Goal: Communication & Community: Answer question/provide support

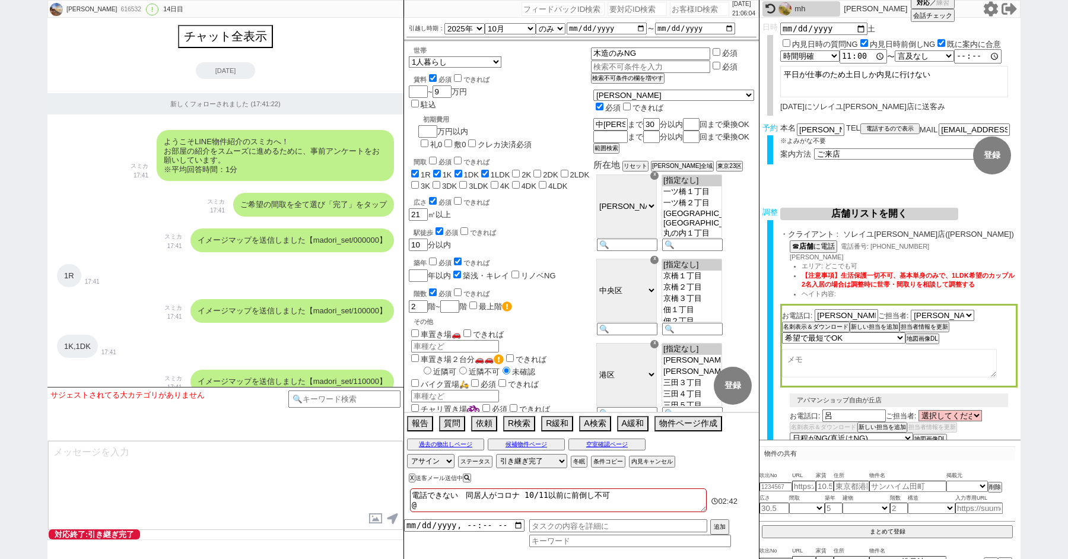
select select "2025"
select select "10"
select select "36"
select select "0"
select select "2"
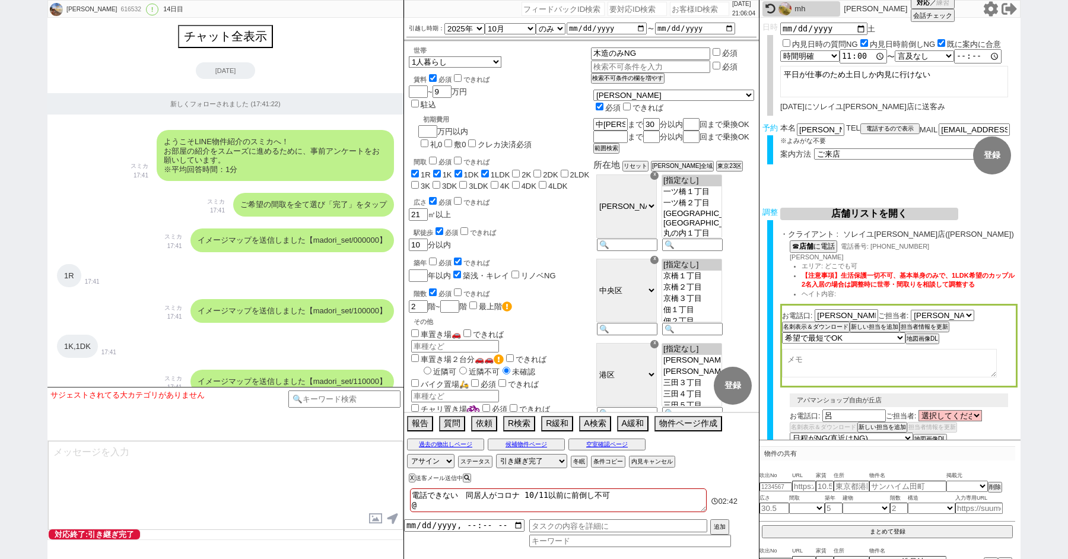
select select "3"
select select "4"
select select "5"
select select "6"
select select "7"
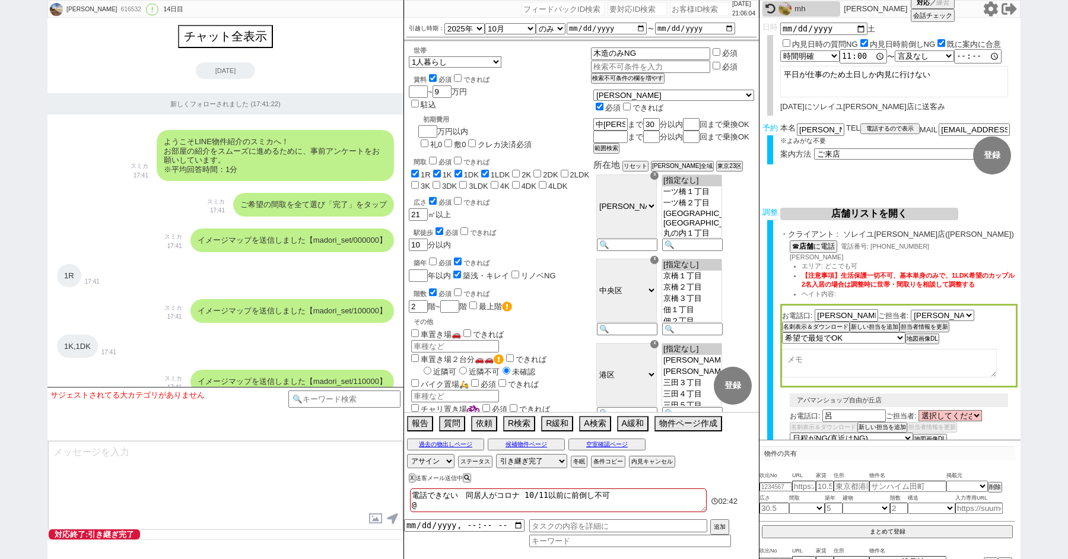
select select "8"
select select "9"
select select "10"
select select "11"
select select "12"
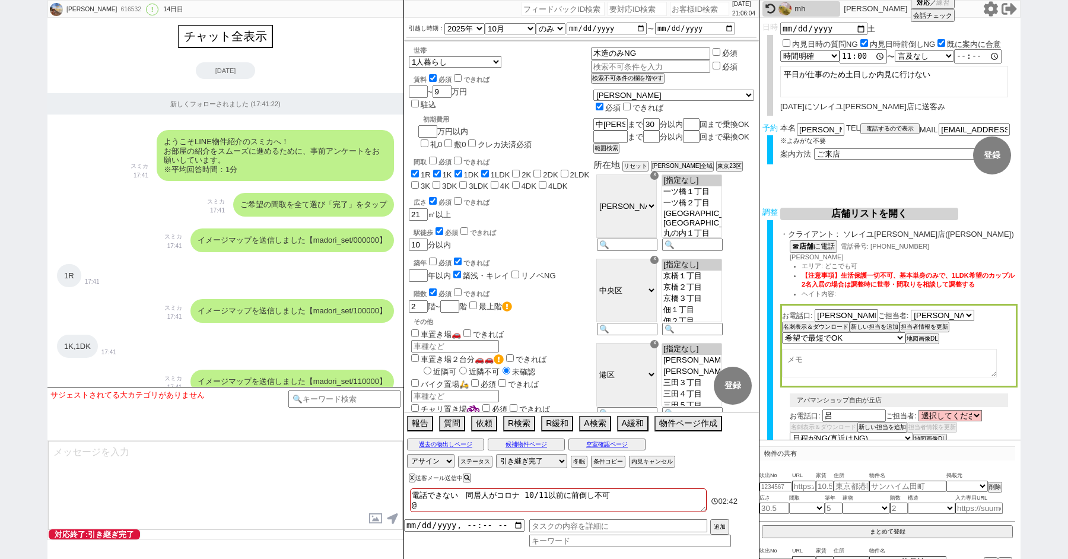
select select "13"
select select "14"
select select "15"
select select "16"
select select "17"
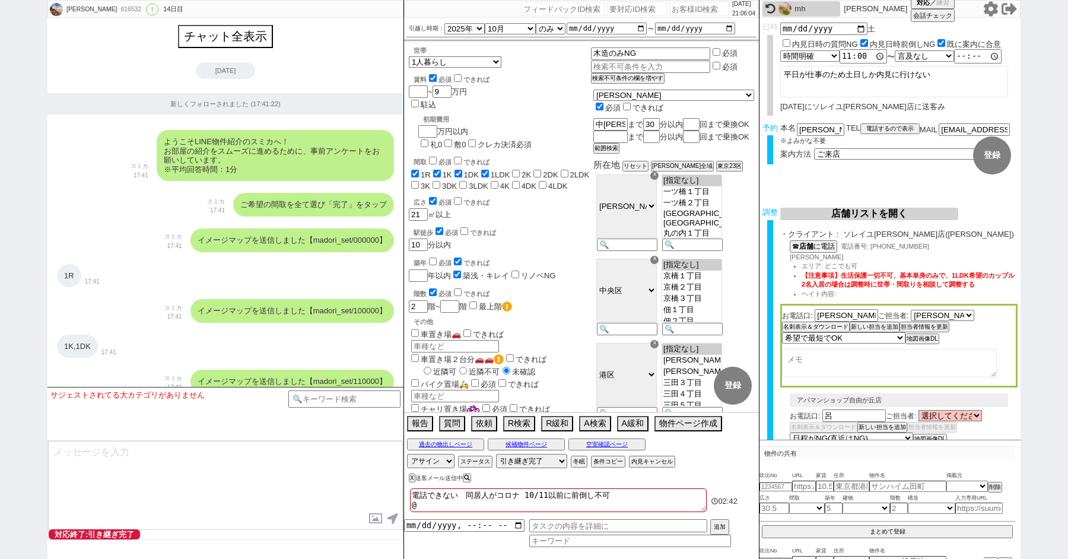
select select "18"
select select "21"
select select "22"
select select "23"
select select "50"
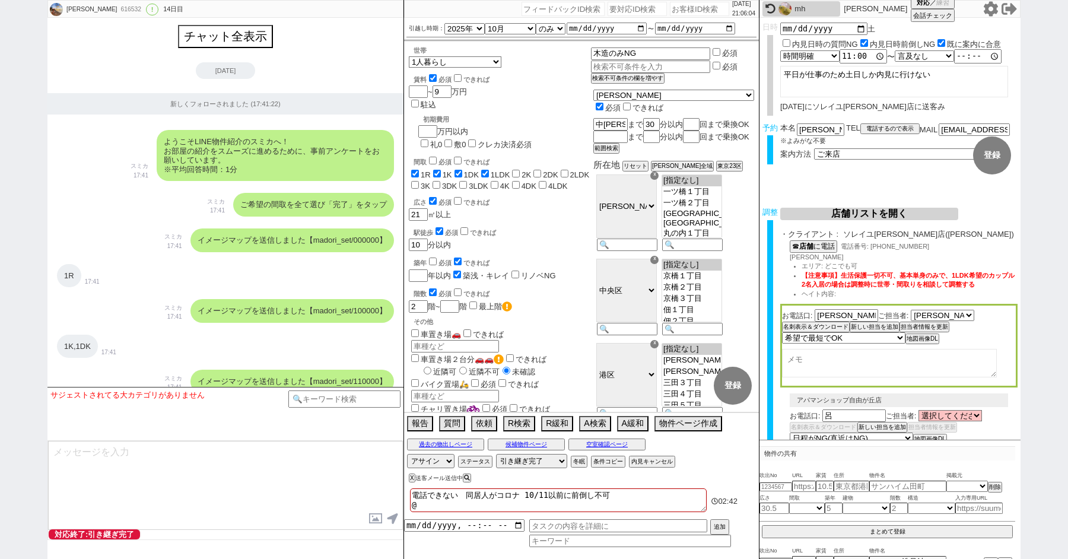
select select "62"
select select "1516"
select select "60"
select select "14"
select select "75"
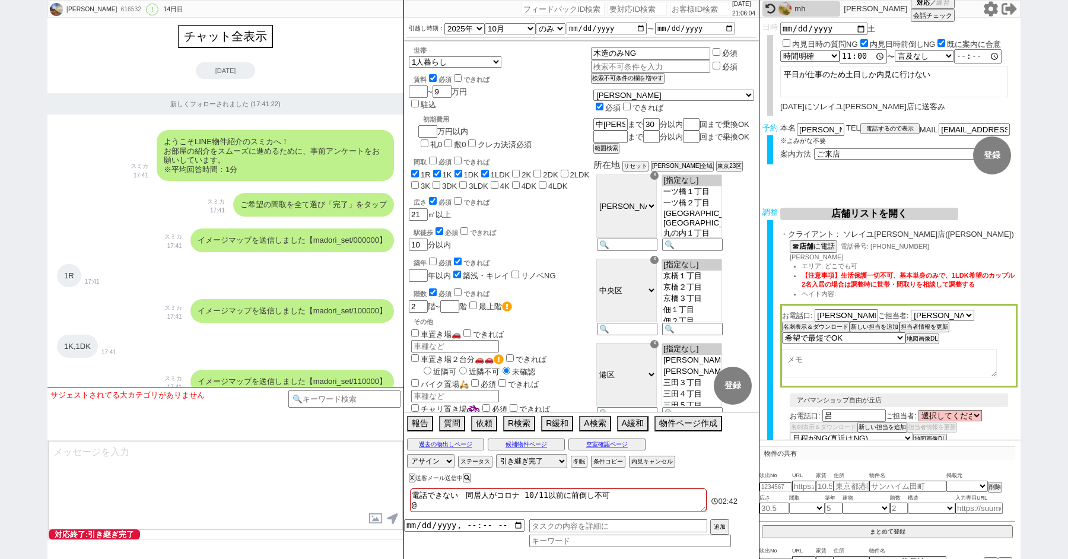
select select "65"
select select "1581"
select select "52"
select select "68"
select select "1641"
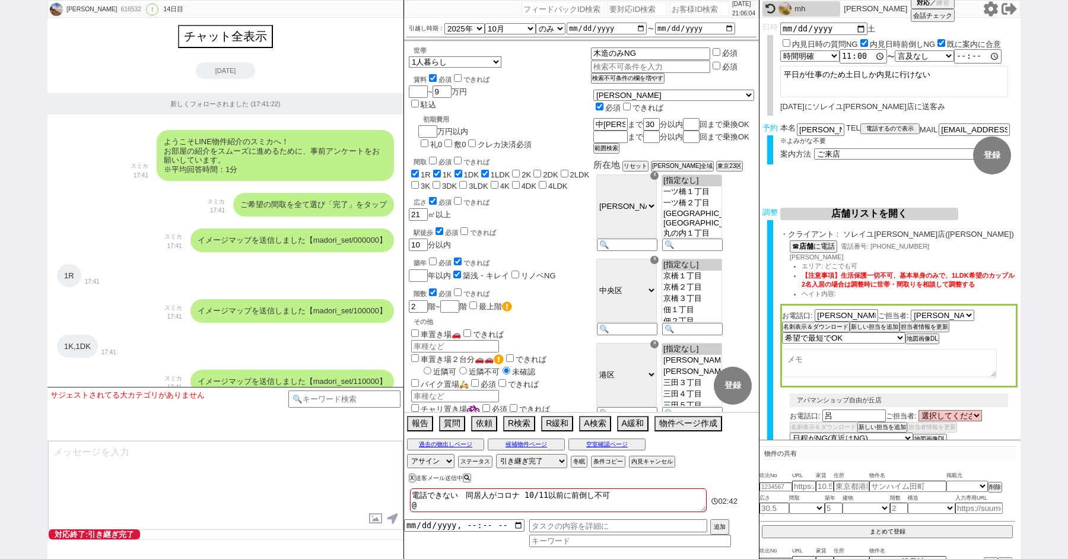
select select "826"
select select "64"
select select "1562"
select select "69"
select select "1659"
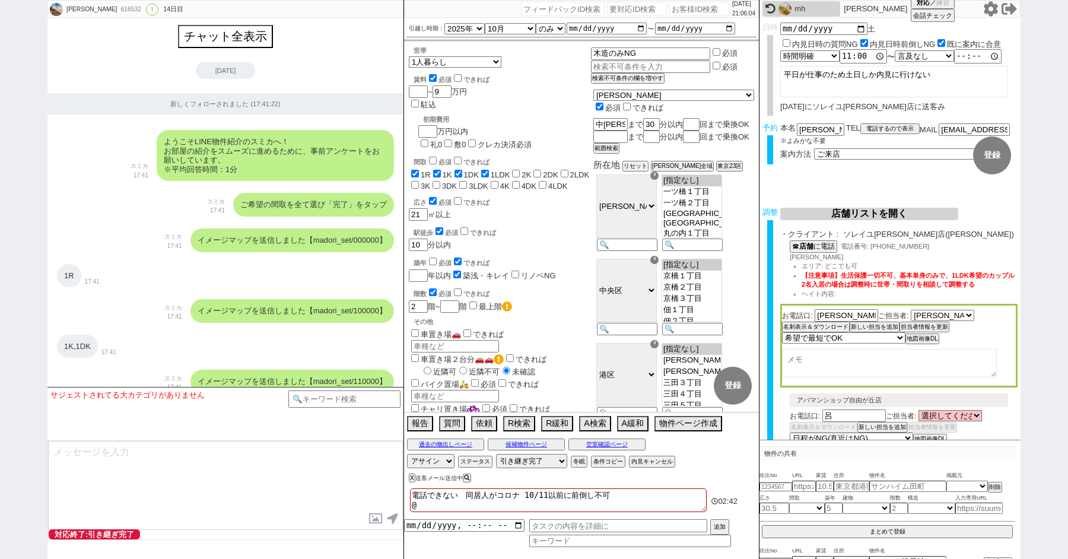
select select "56"
select select "23"
select select "743"
select select "53"
select select "59"
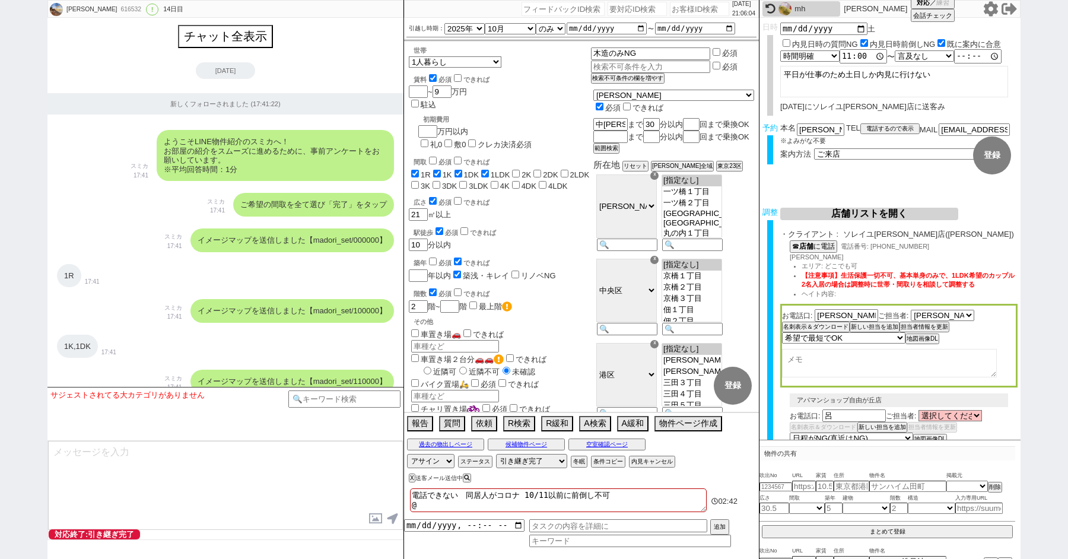
select select "1465"
select select "48"
select select "54"
select select "70"
select select "1686"
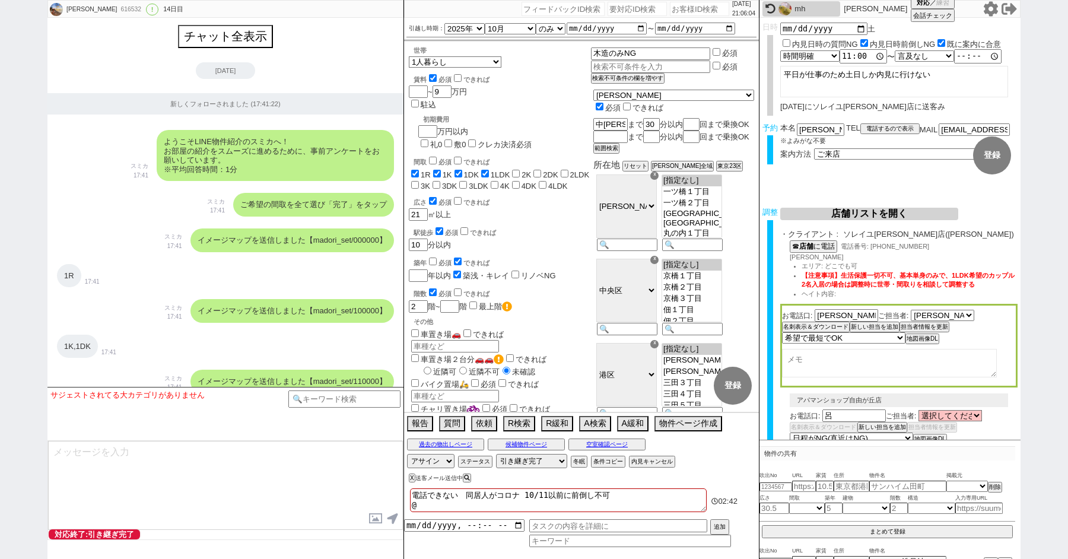
select select "67"
select select "47"
select select "66"
select select "9"
select select "334"
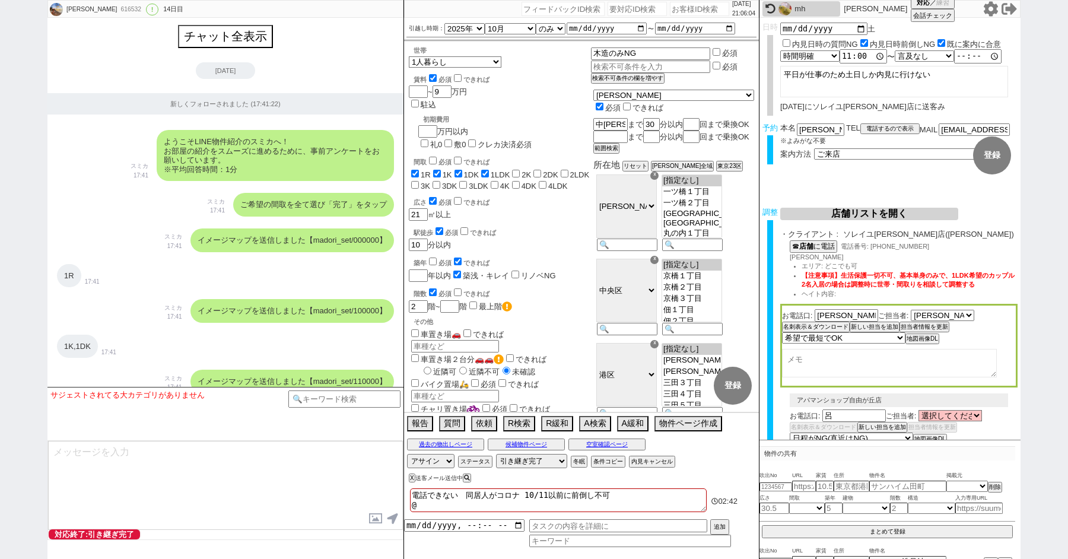
select select "63"
select select "25"
select select "3116"
select select "71"
select select "51"
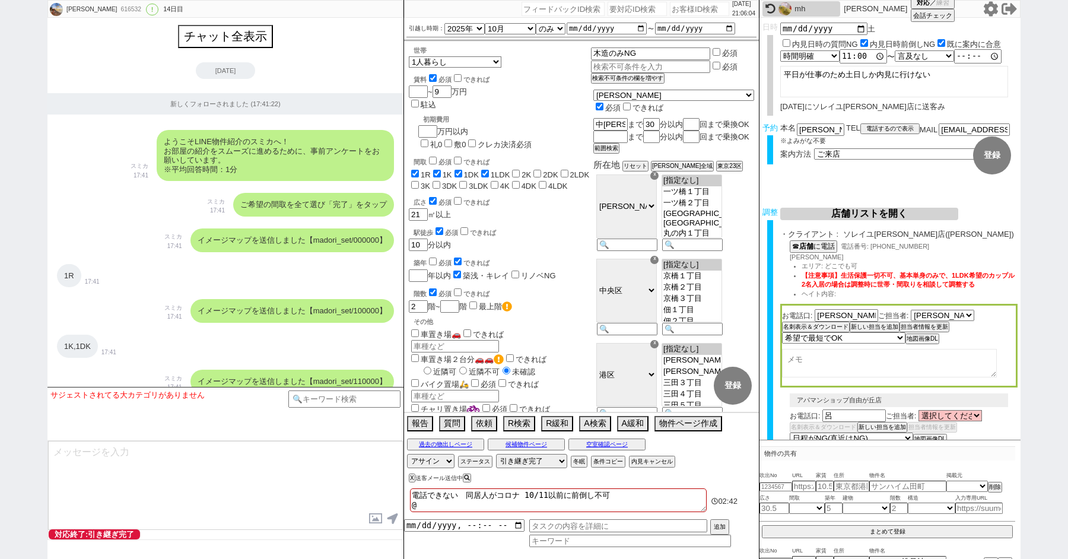
select select "44"
select select "36"
select select "57"
select select "35"
select select "61"
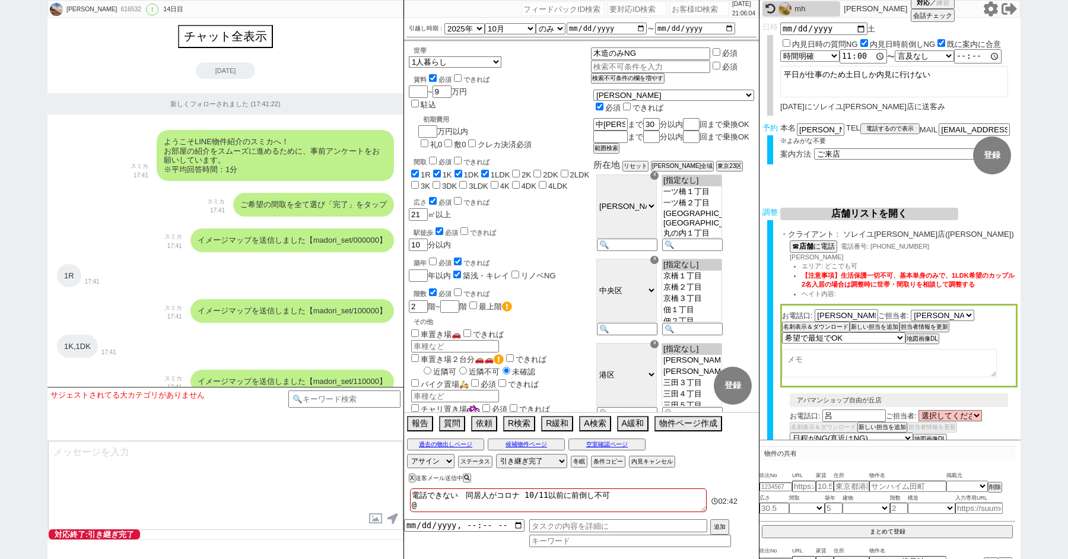
select select "77"
select select "1842"
select select "38"
select select "55"
select select "100"
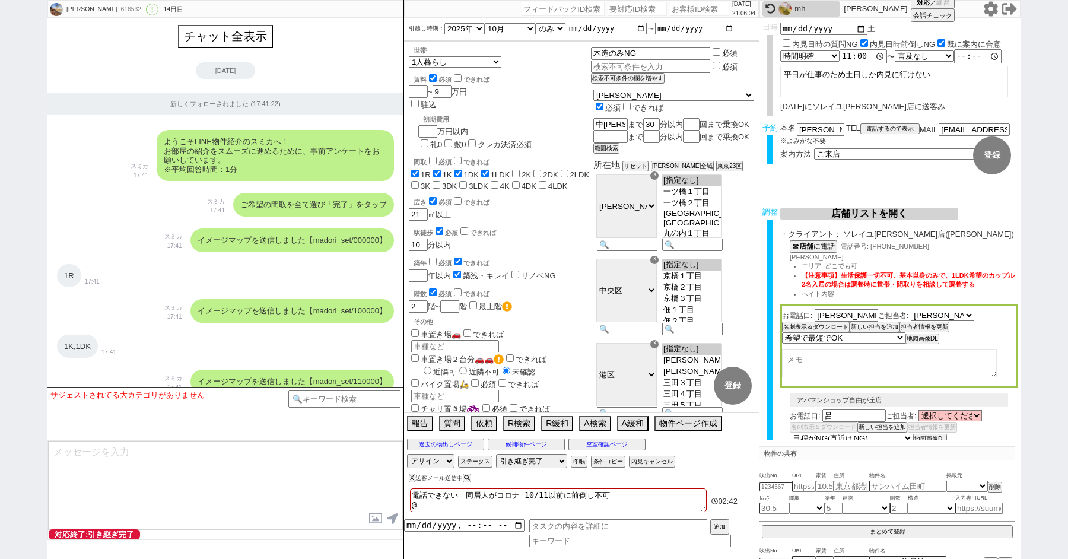
select select "1"
select select "2"
select select "527"
select select "5"
select select "8"
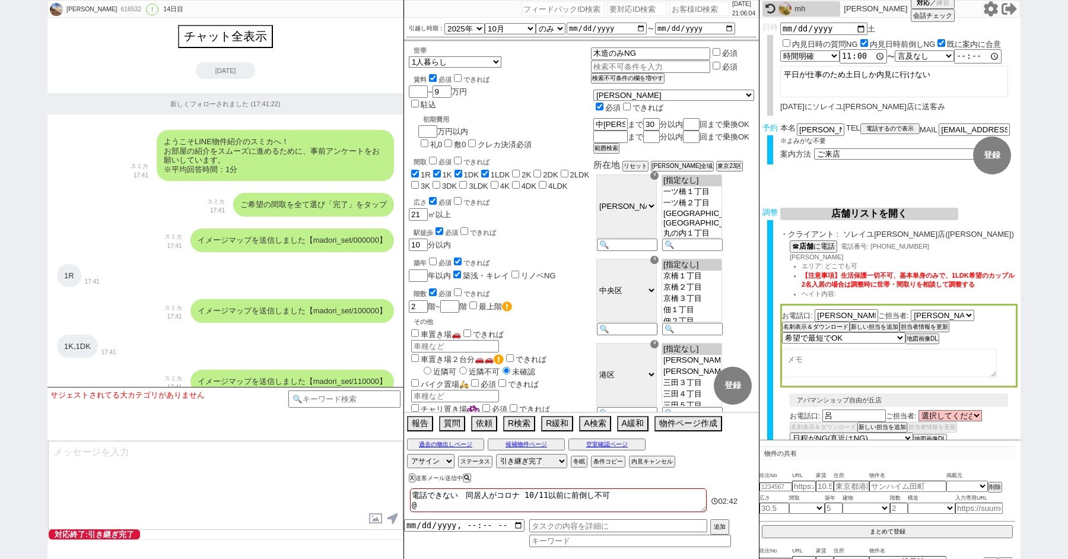
select select
paste input "616022"
type input "616022"
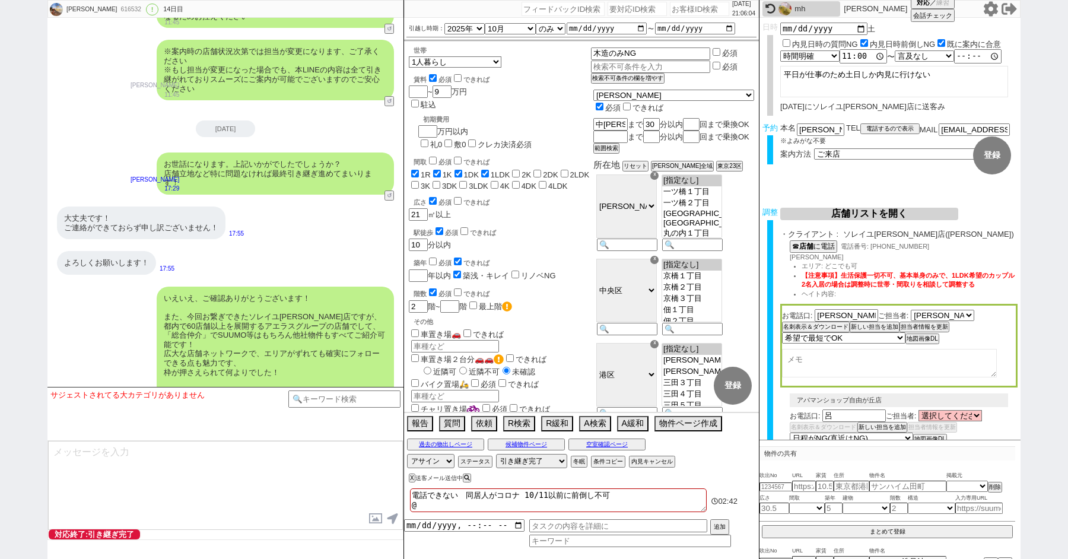
select select
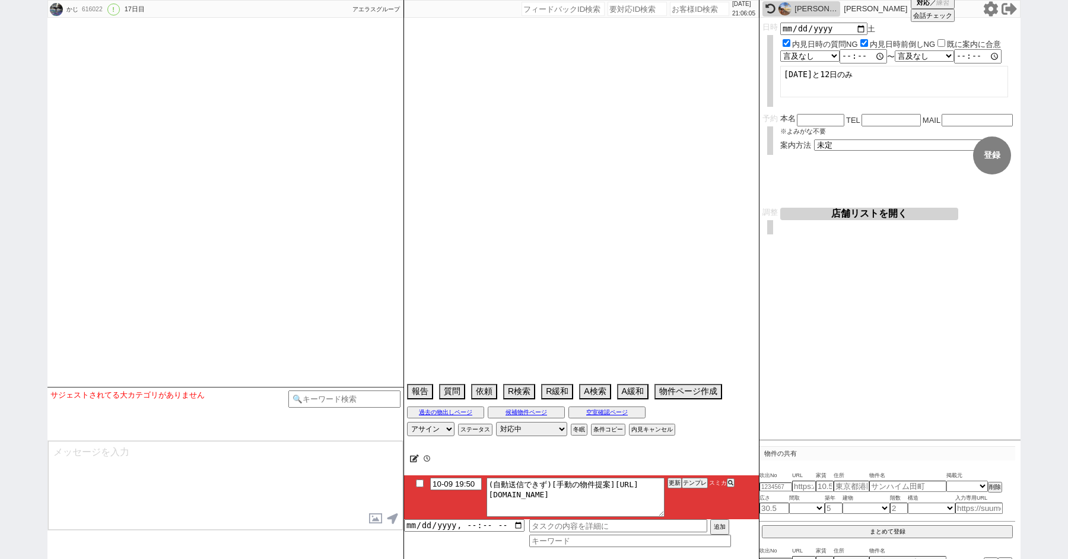
select select "2025"
select select "10"
select select "37"
select select "0"
select select "2"
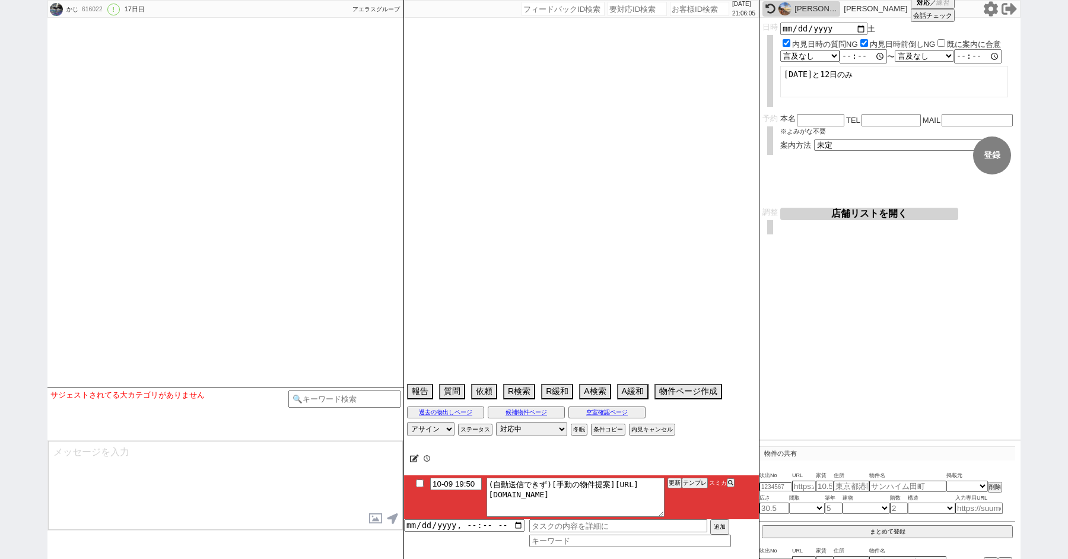
select select "62"
select select "1516"
select select "75"
select select "[DATE]"
select select "69"
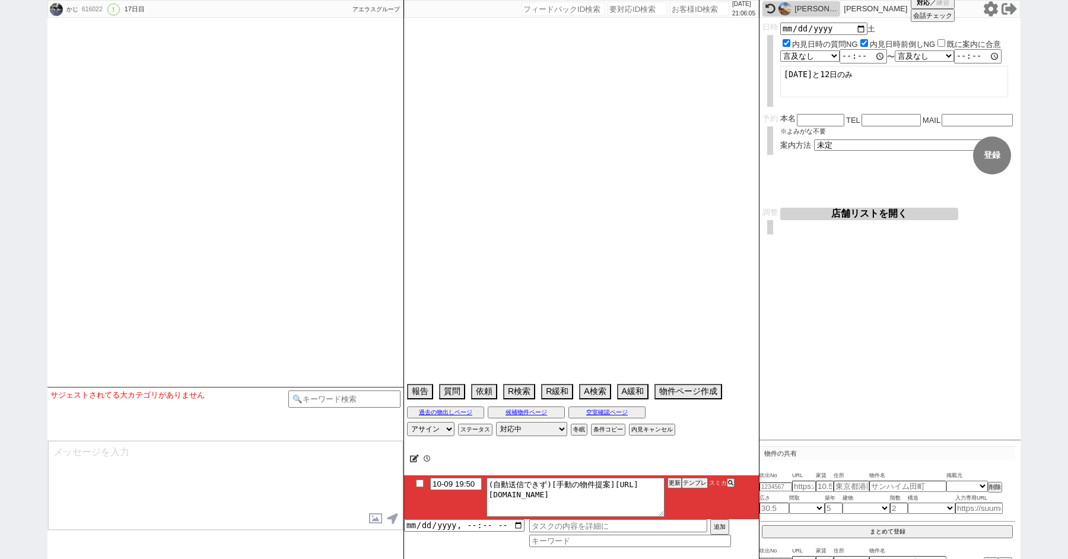
select select "1658"
select select "71"
select select "[DATE]"
select select "59"
select select "1465"
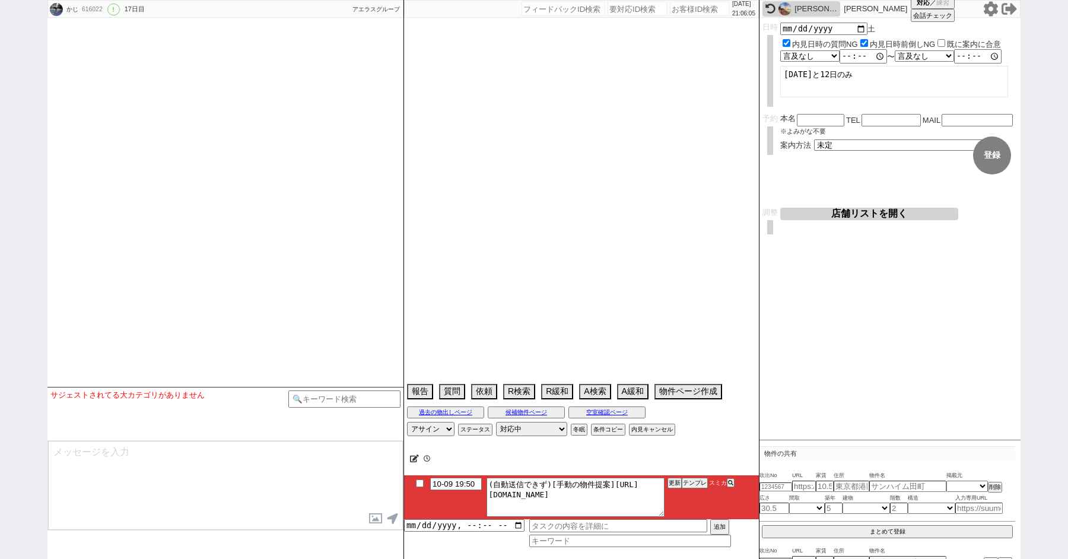
select select "65"
select select "[DATE]"
select select "66"
select select "[DATE]"
select select "11"
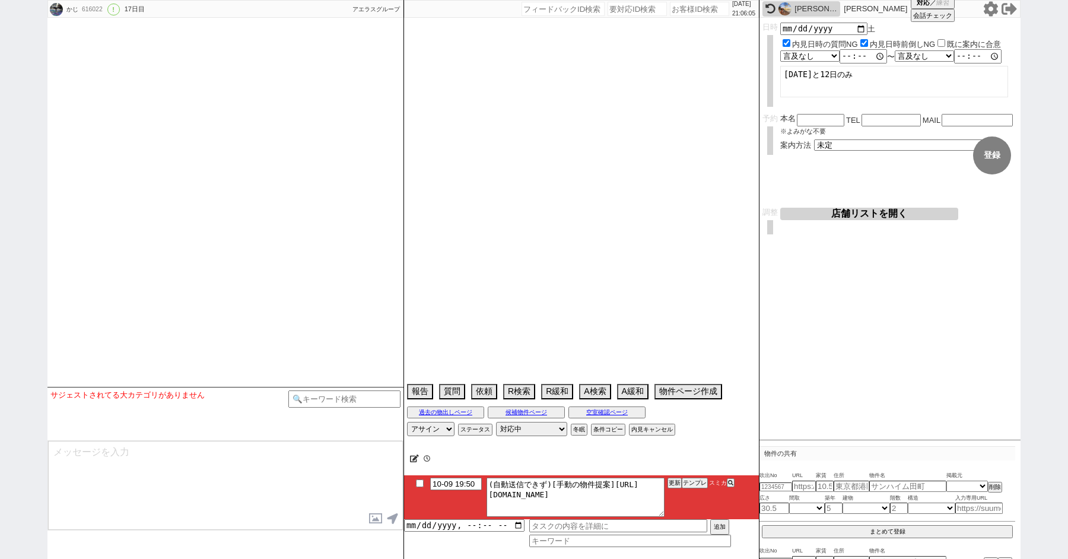
select select "396"
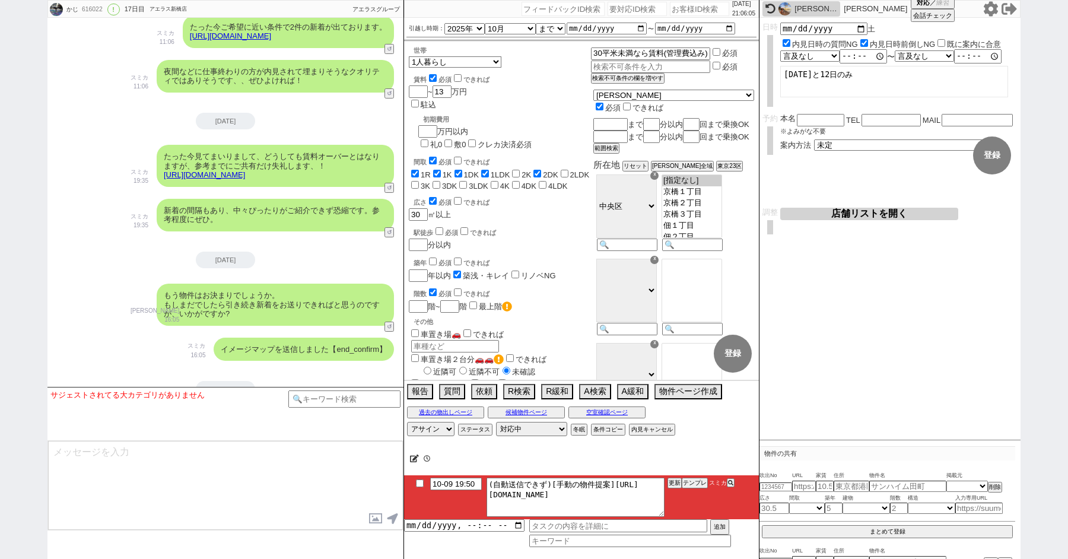
scroll to position [53, 0]
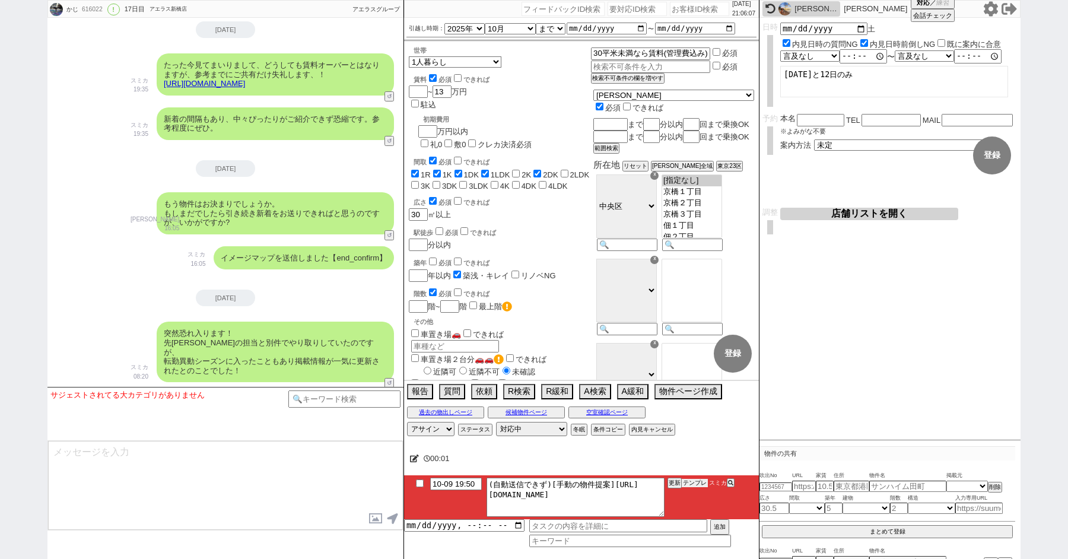
click at [695, 482] on button "テンプレ" at bounding box center [695, 483] width 26 height 8
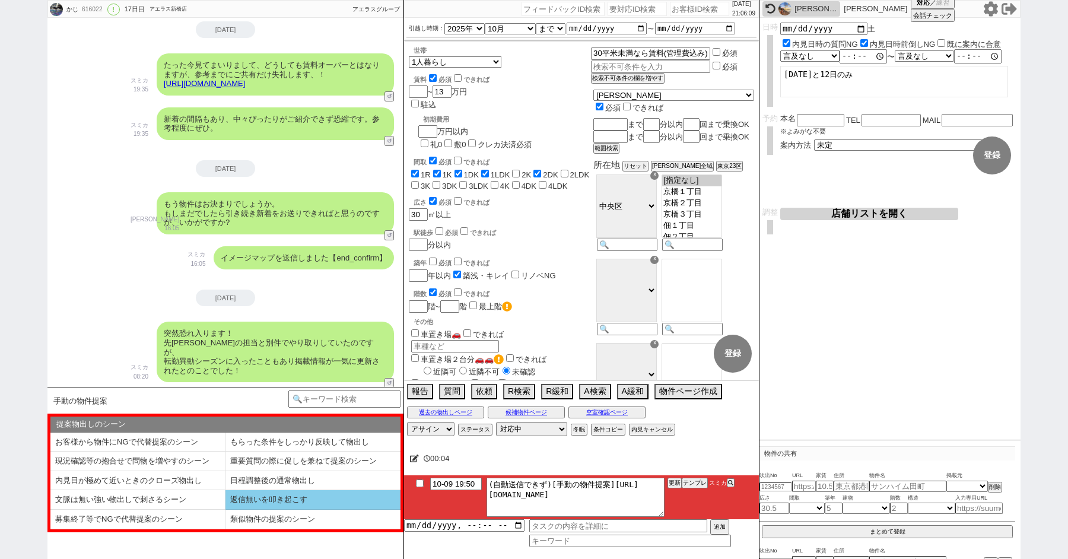
click at [249, 498] on li "返信無いを叩き起こす" at bounding box center [312, 500] width 175 height 20
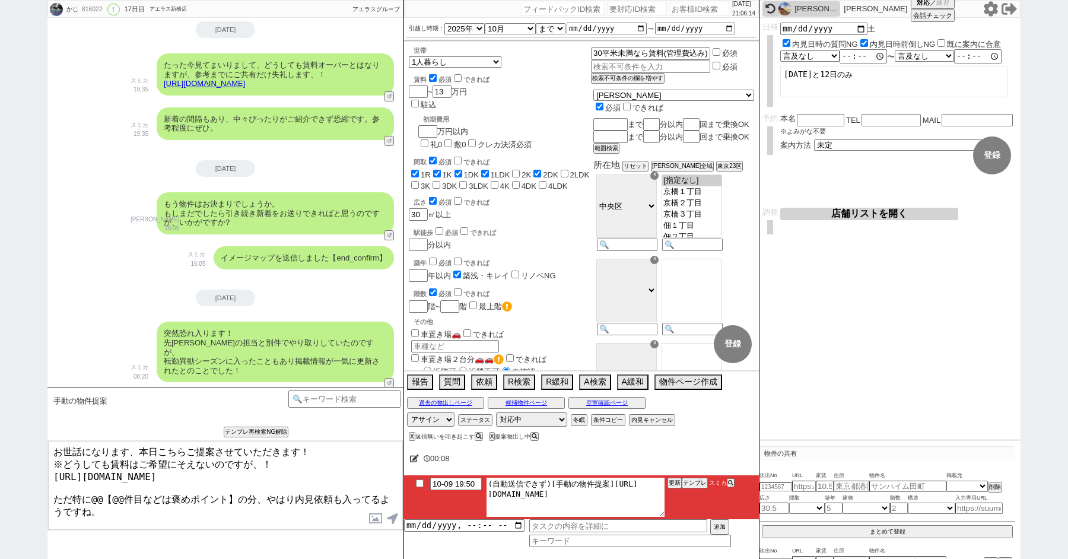
drag, startPoint x: 611, startPoint y: 482, endPoint x: 676, endPoint y: 506, distance: 69.4
click at [676, 506] on li "10-09 19:50 (自動送信できず)[手動の物件提案][URL][DOMAIN_NAME] 更新 テンプレ スミカ" at bounding box center [581, 497] width 355 height 44
drag, startPoint x: 93, startPoint y: 491, endPoint x: 225, endPoint y: 491, distance: 132.3
click at [225, 491] on textarea "お世話になります、本日こちらご提案させていただきます！ ※どうしても賃料はご希望にそえないのですが、！ [URL][DOMAIN_NAME] ただ特に@@【@…" at bounding box center [225, 485] width 355 height 89
drag, startPoint x: 230, startPoint y: 491, endPoint x: 90, endPoint y: 491, distance: 140.6
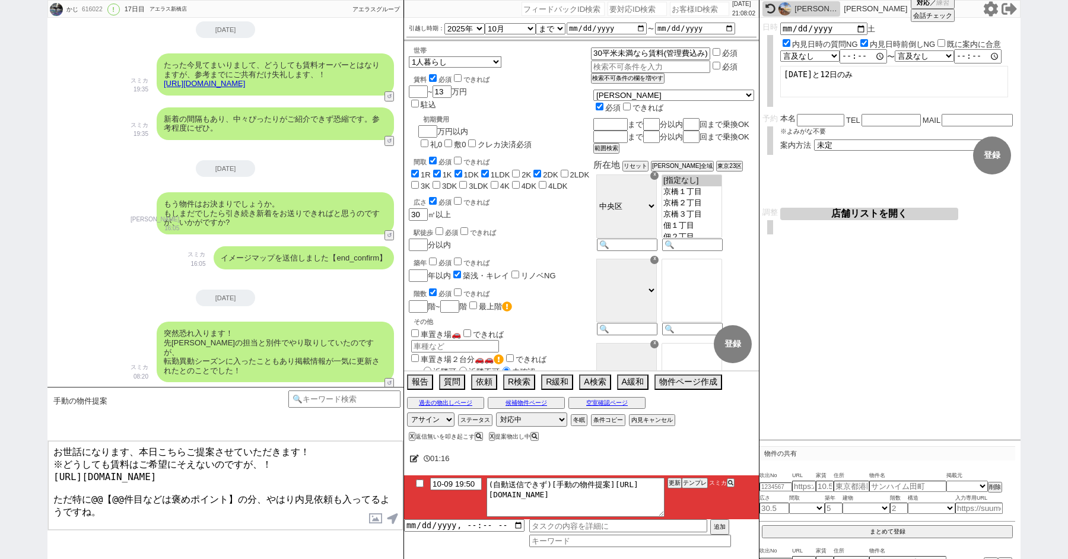
click at [90, 491] on textarea "お世話になります、本日こちらご提案させていただきます！ ※どうしても賃料はご希望にそえないのですが、！ [URL][DOMAIN_NAME] ただ特に@@【@…" at bounding box center [225, 485] width 355 height 89
type textarea "お世話になります、本日こちらご提案させていただきます！ ※どうしても賃料はご希望にそえないのですが、！ [URL][DOMAIN_NAME] ただ特に2件目は…"
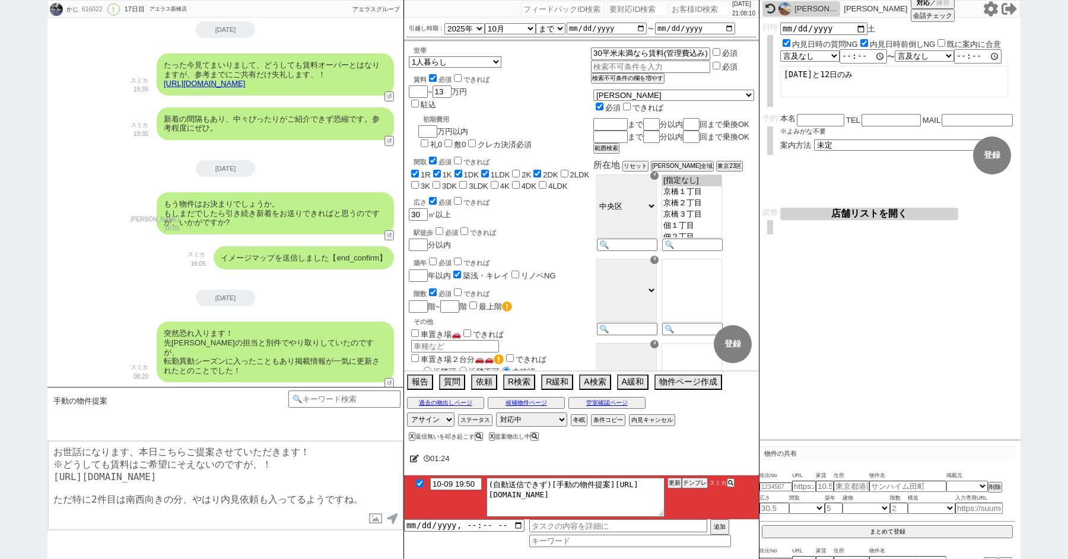
checkbox input "true"
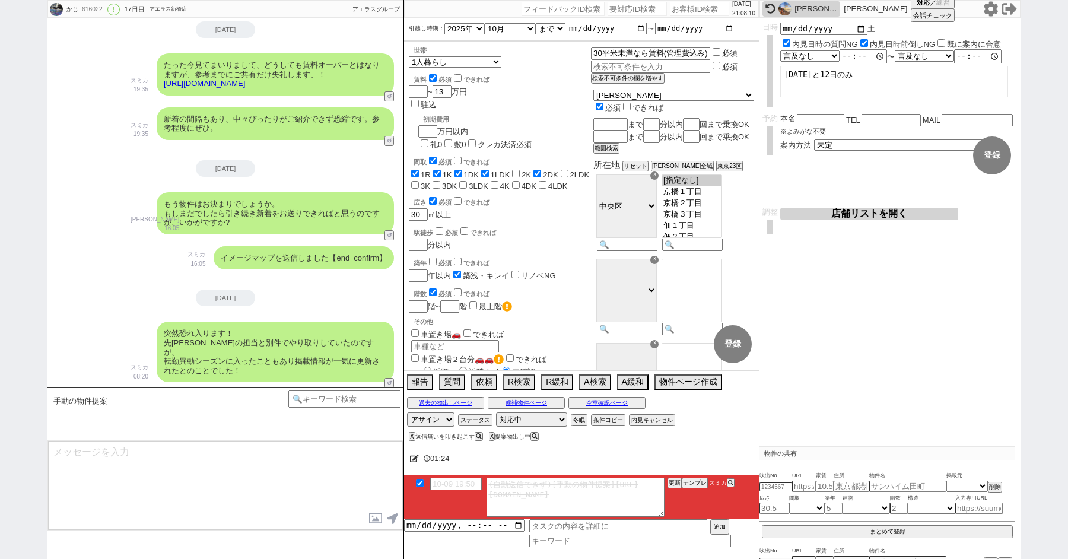
scroll to position [7228, 0]
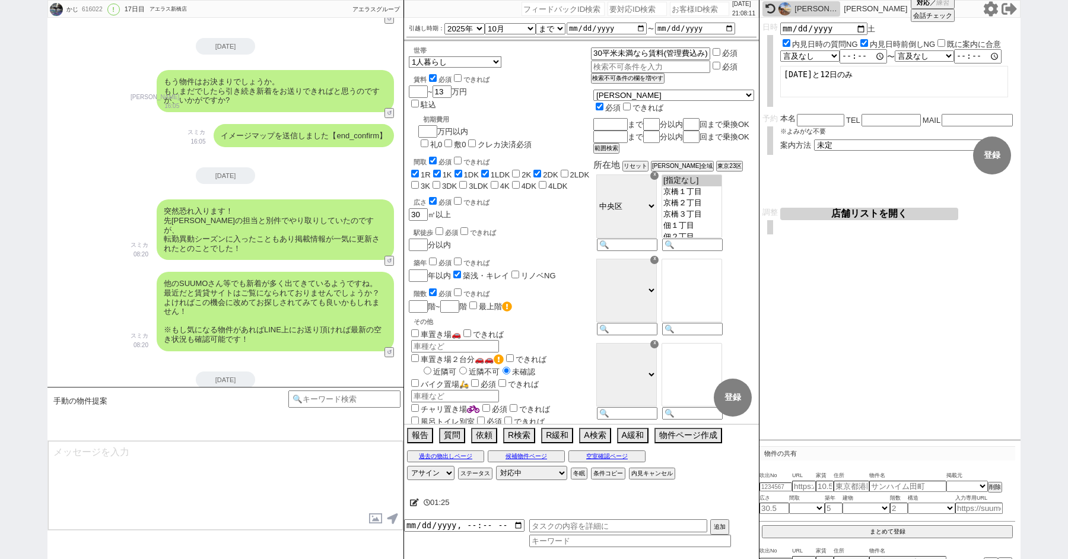
type textarea "ご希望条件としてはズレてるので微妙でしょうか、？"
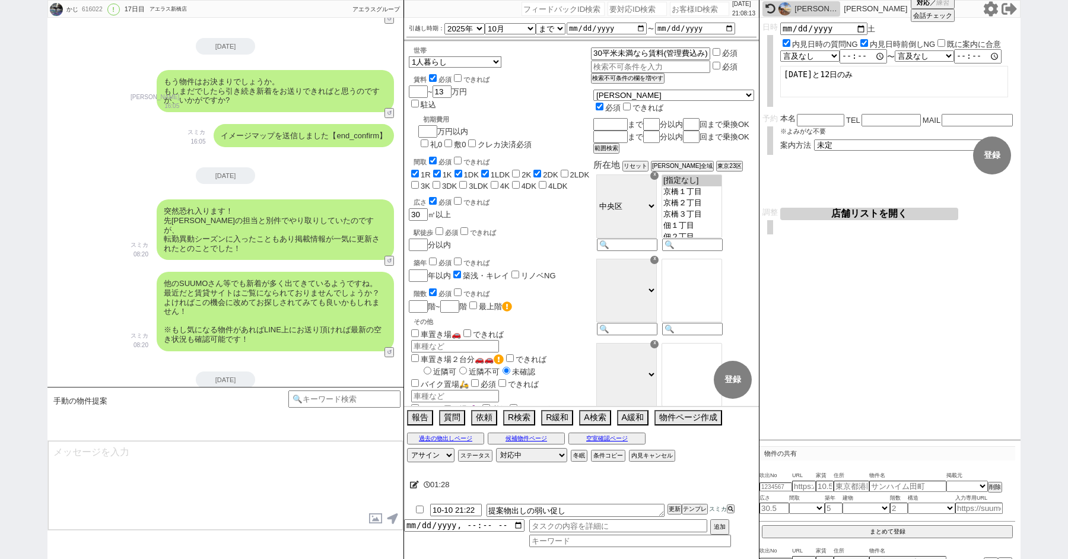
scroll to position [7263, 0]
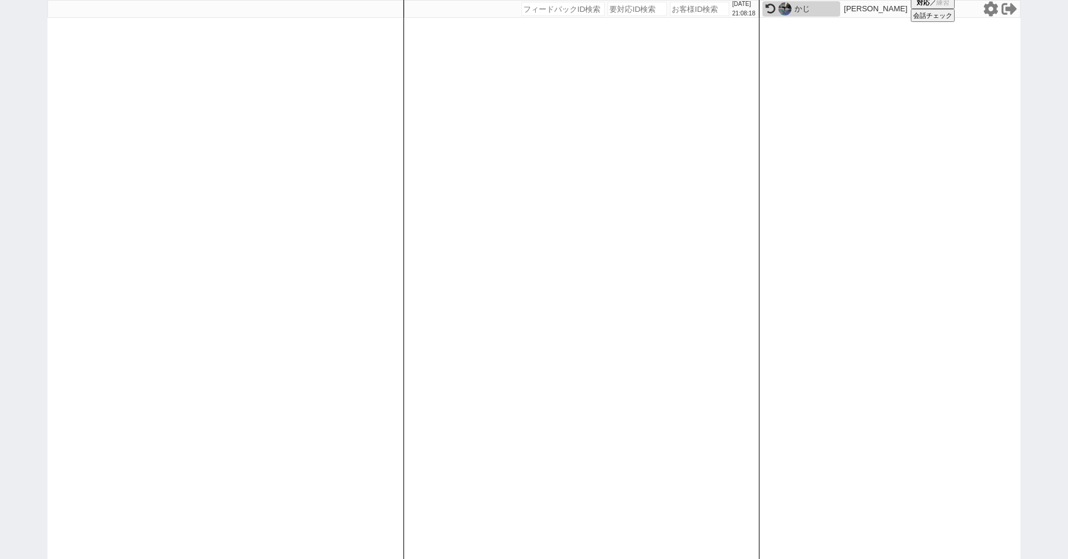
paste input "614215"
type input "614215"
select select
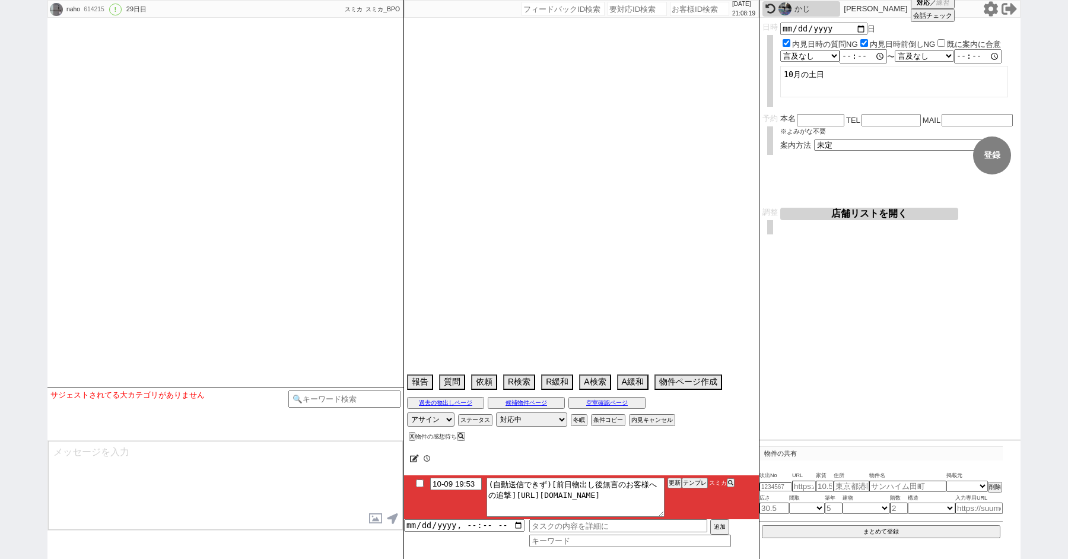
select select "2025"
select select "10"
select select "36"
select select "1"
select select "9"
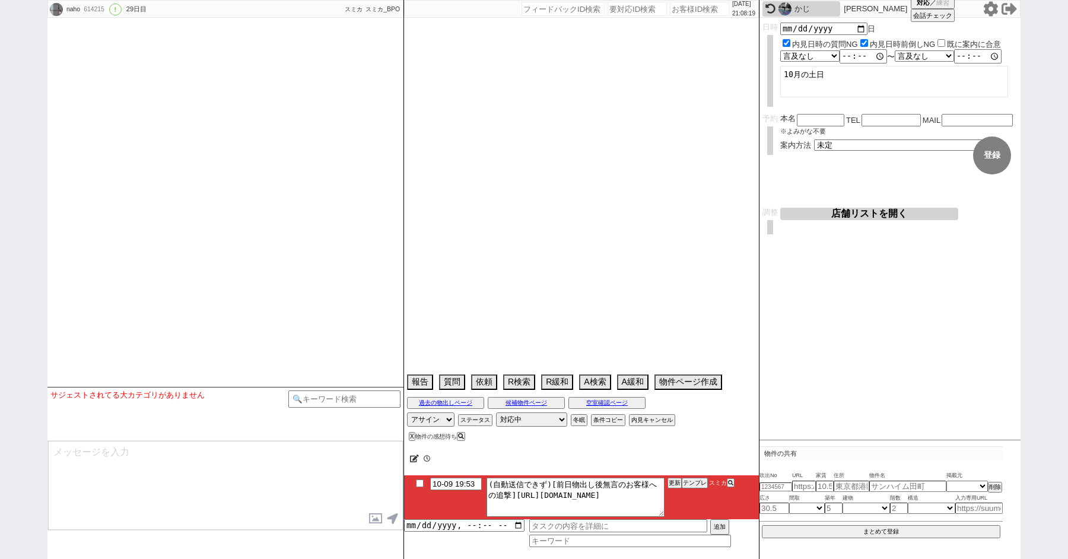
select select "344"
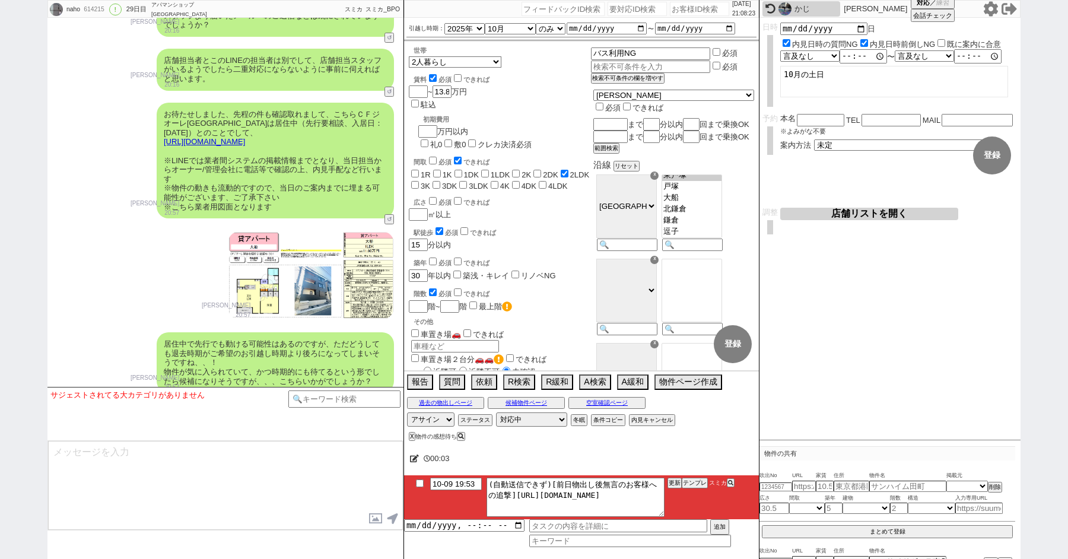
scroll to position [6495, 0]
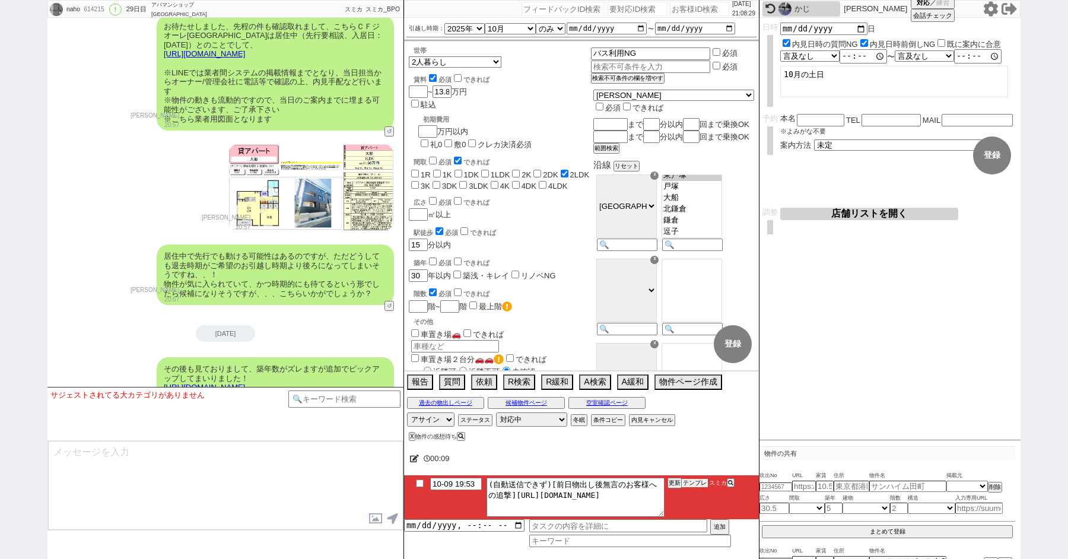
click at [696, 485] on button "テンプレ" at bounding box center [695, 483] width 26 height 8
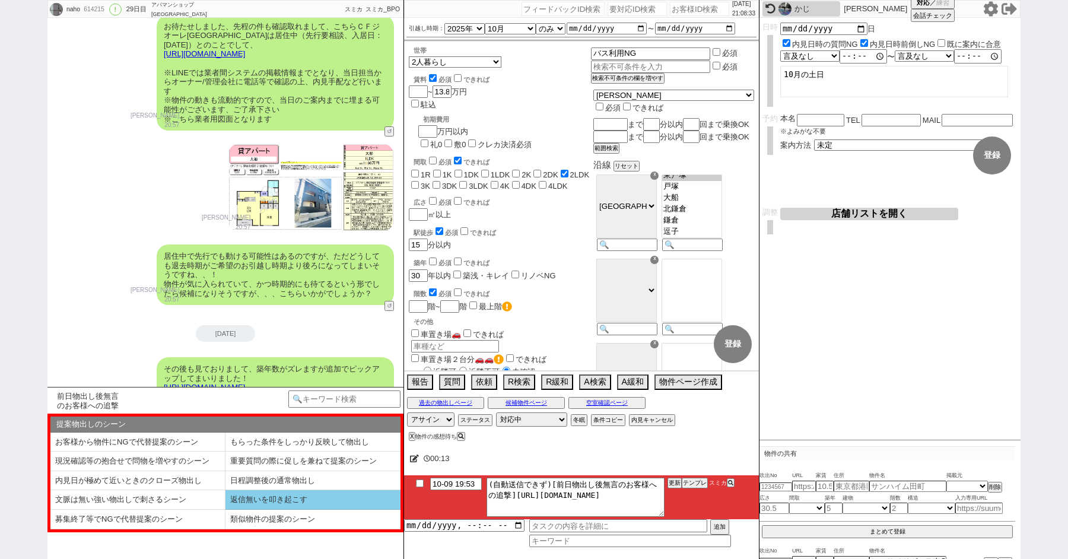
click at [265, 497] on li "返信無いを叩き起こす" at bounding box center [312, 500] width 175 height 20
select select "返信無いを叩き起こす"
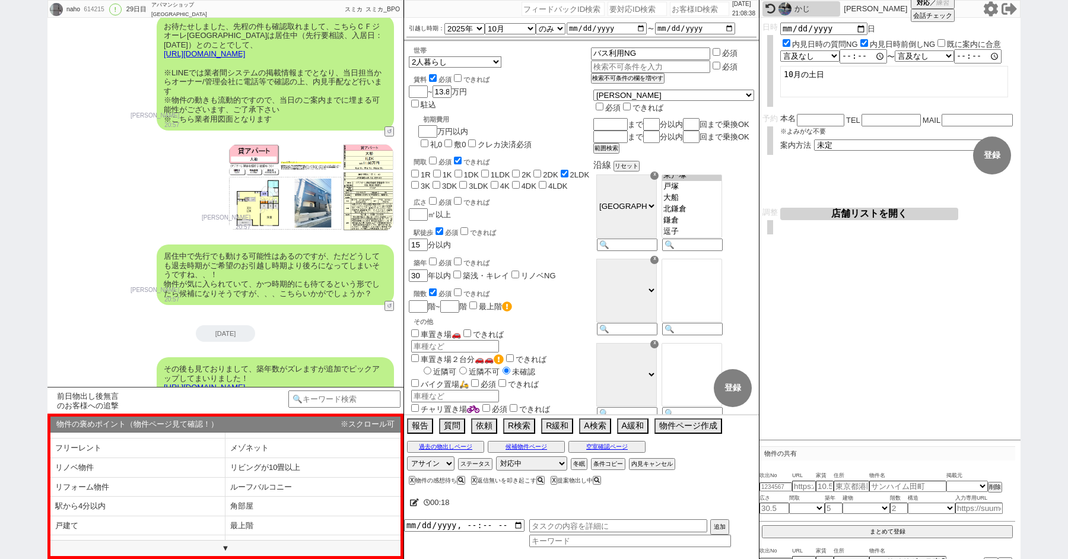
scroll to position [0, 0]
click at [228, 383] on link "[URL][DOMAIN_NAME]" at bounding box center [204, 387] width 81 height 9
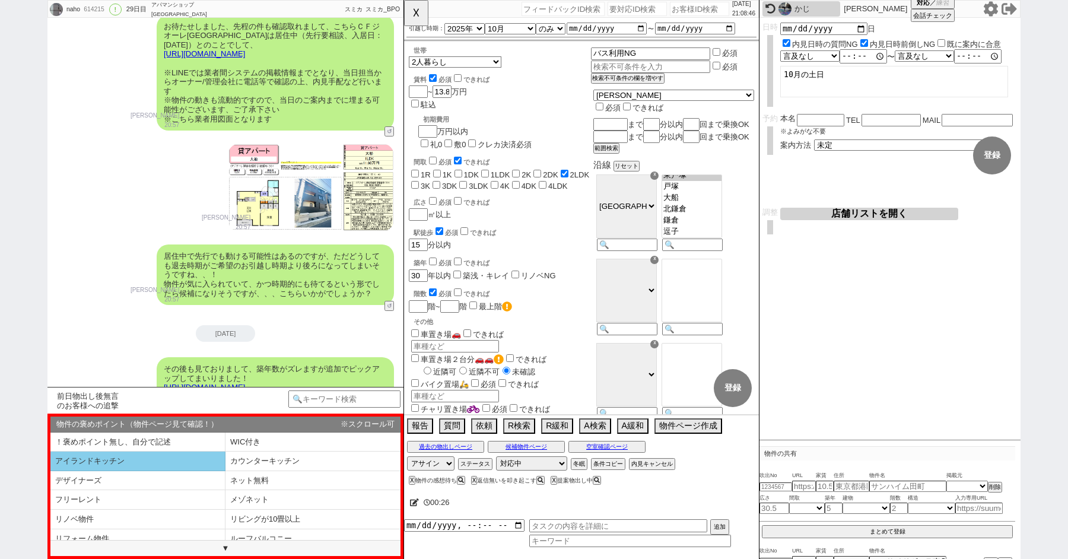
scroll to position [159, 0]
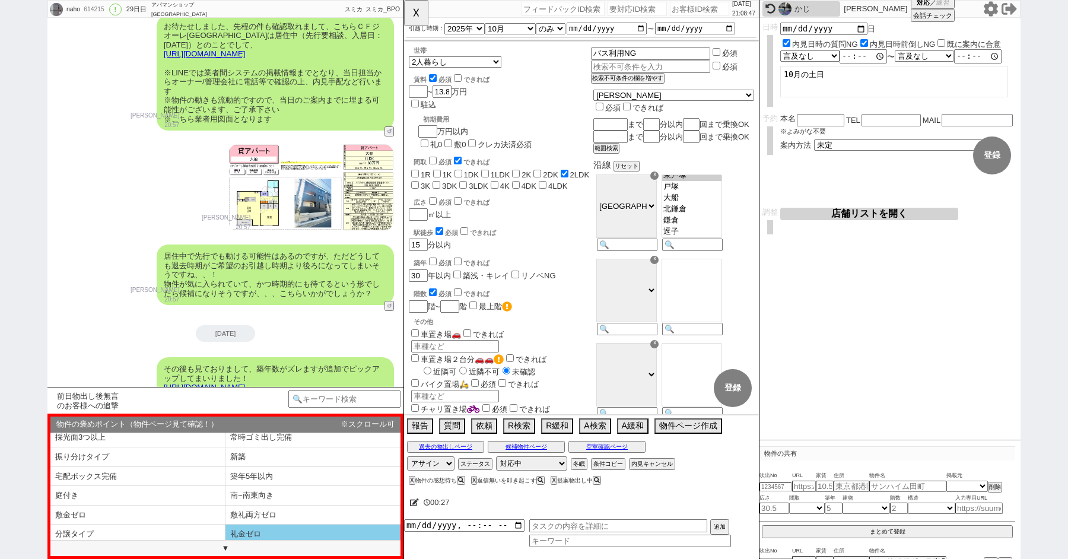
click at [245, 533] on li "礼金ゼロ" at bounding box center [312, 534] width 175 height 20
select select "礼金ゼロ"
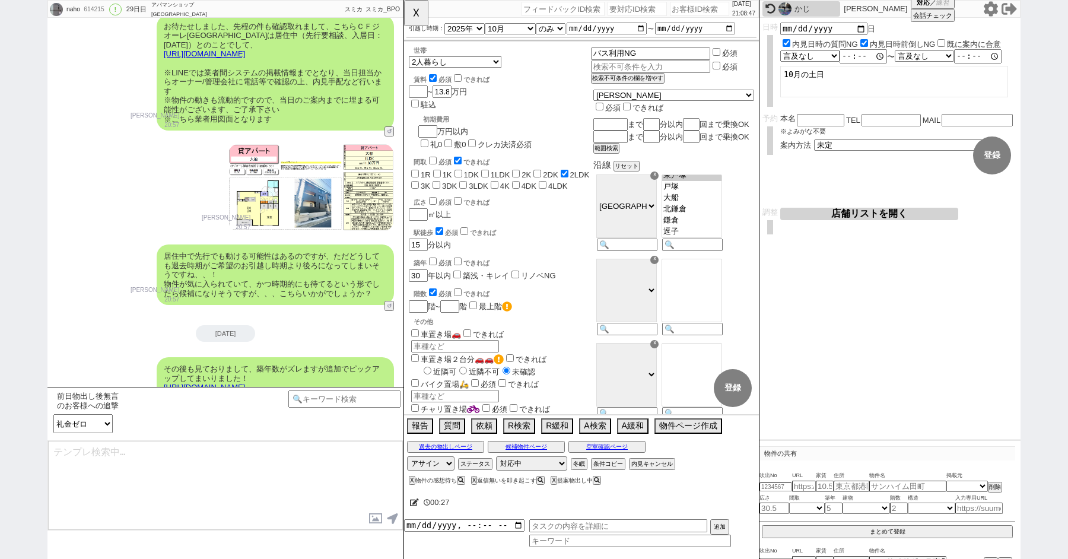
type textarea "お世話になります、本日こちらご提案させていただきます！ [URL][DOMAIN_NAME] ただ特に1件目などは礼金ゼロでお得の分、やはり[PERSON_N…"
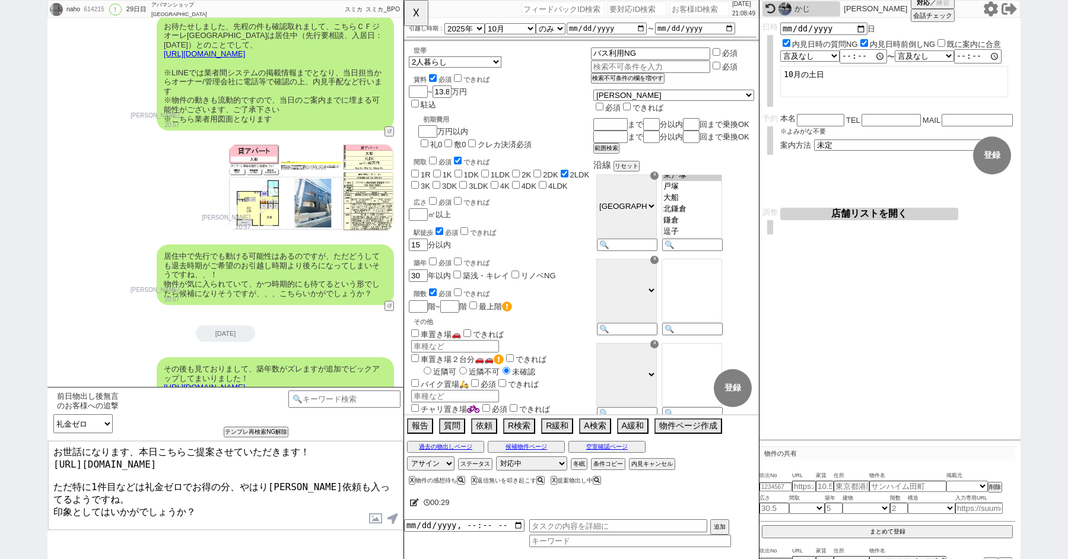
click at [269, 501] on textarea "お世話になります、本日こちらご提案させていただきます！ [URL][DOMAIN_NAME] ただ特に1件目などは礼金ゼロでお得の分、やはり[PERSON_N…" at bounding box center [225, 485] width 355 height 89
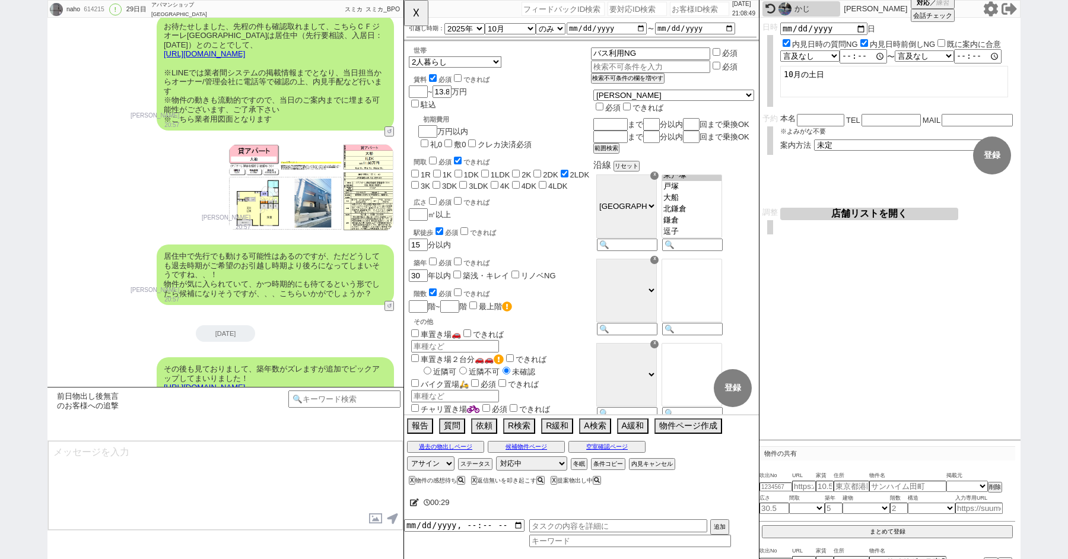
scroll to position [6618, 0]
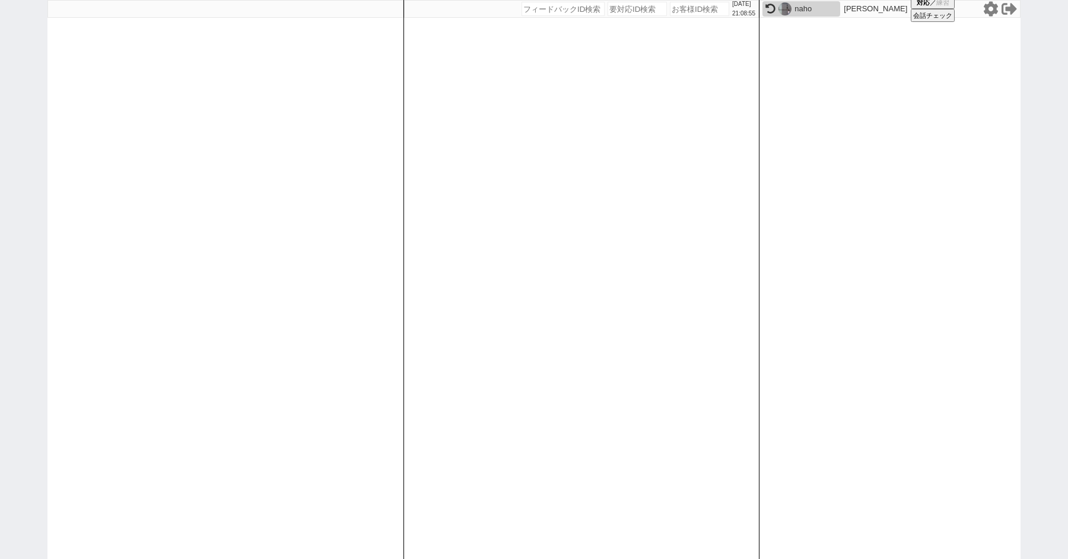
paste input "615166"
type input "615166"
select select "6"
select select "2"
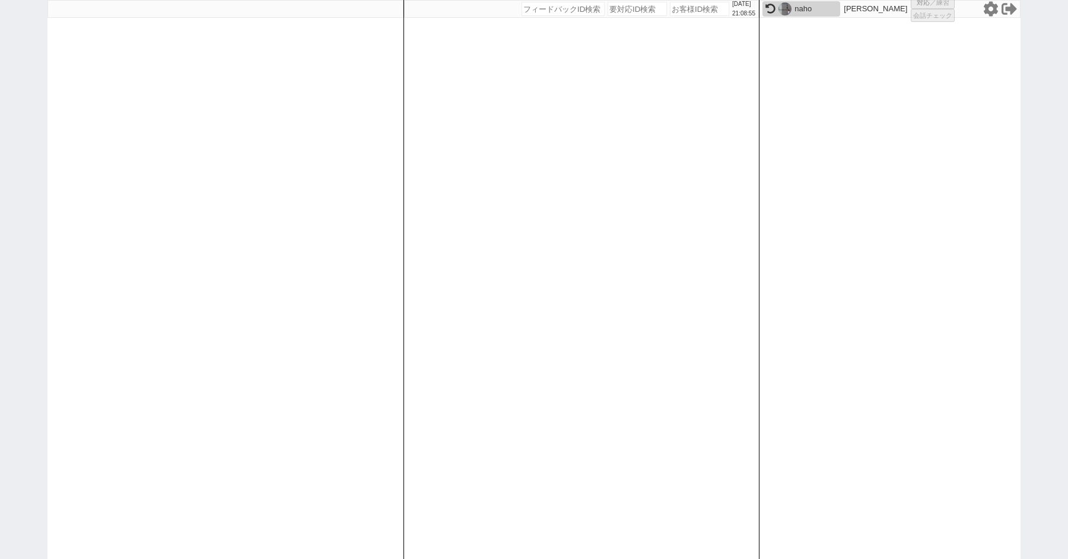
select select
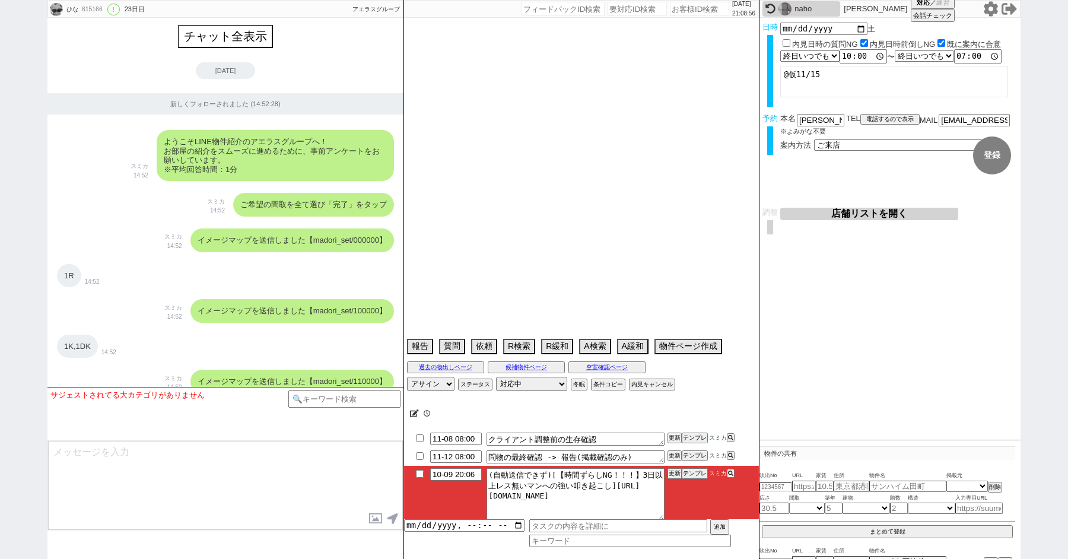
scroll to position [5572, 0]
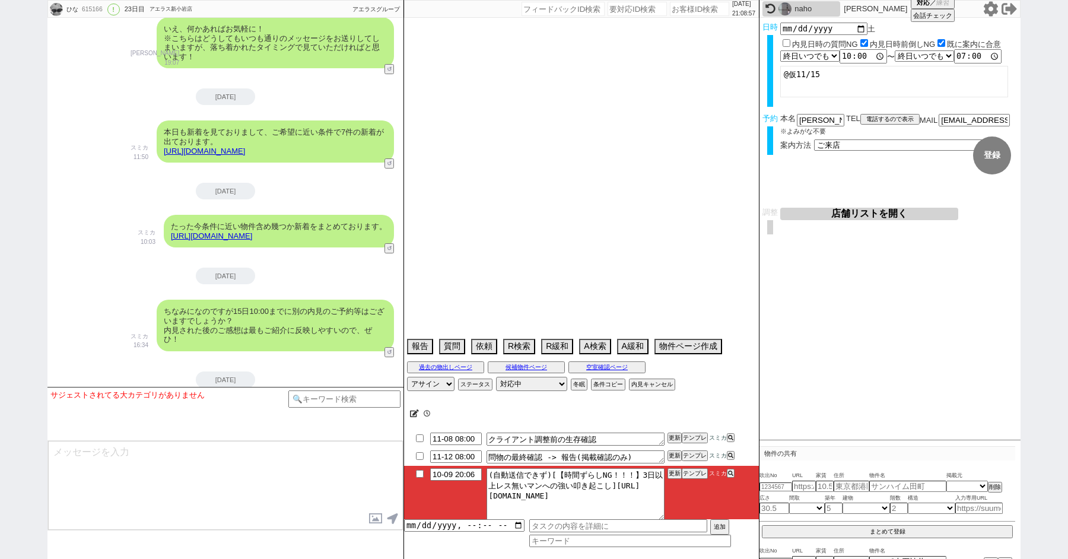
type textarea "入居は1月だが前倒し11月に契約する　[GEOGRAPHIC_DATA]→[GEOGRAPHIC_DATA]で希望 ＠＠日程調整前に内定もらえてるか聞いてくだ…"
select select "2025"
select select "11"
select select "36"
select select "0"
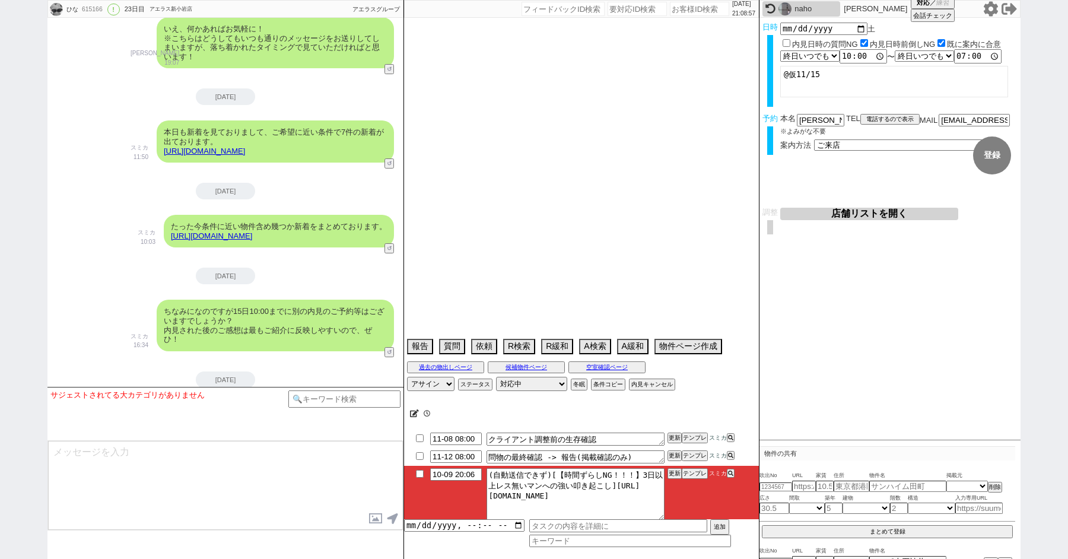
select select "820"
select select "48"
select select "75"
select select "44"
select select "60"
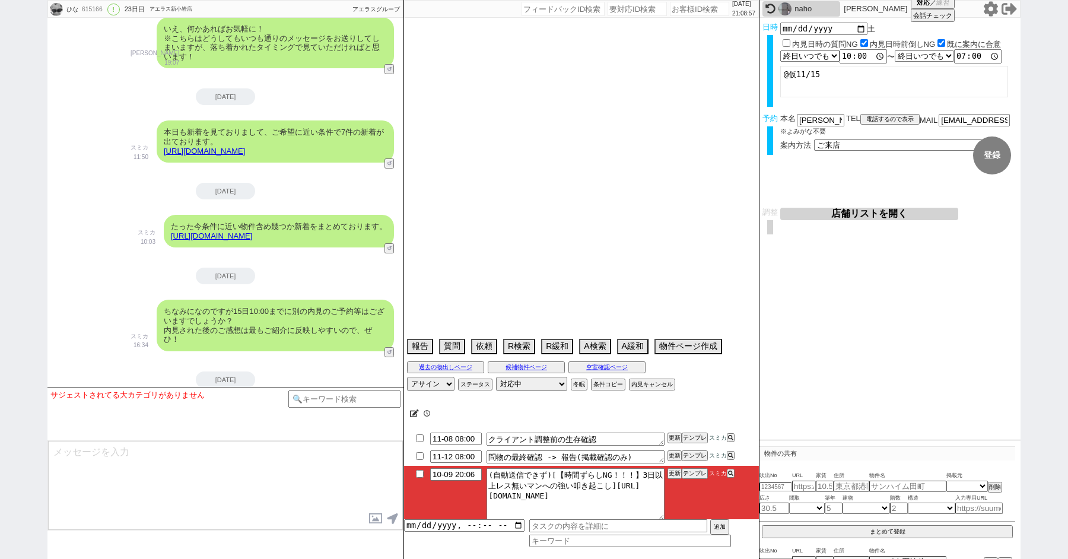
select select "19"
select select "71"
select select "25"
select select "3116"
select select "9"
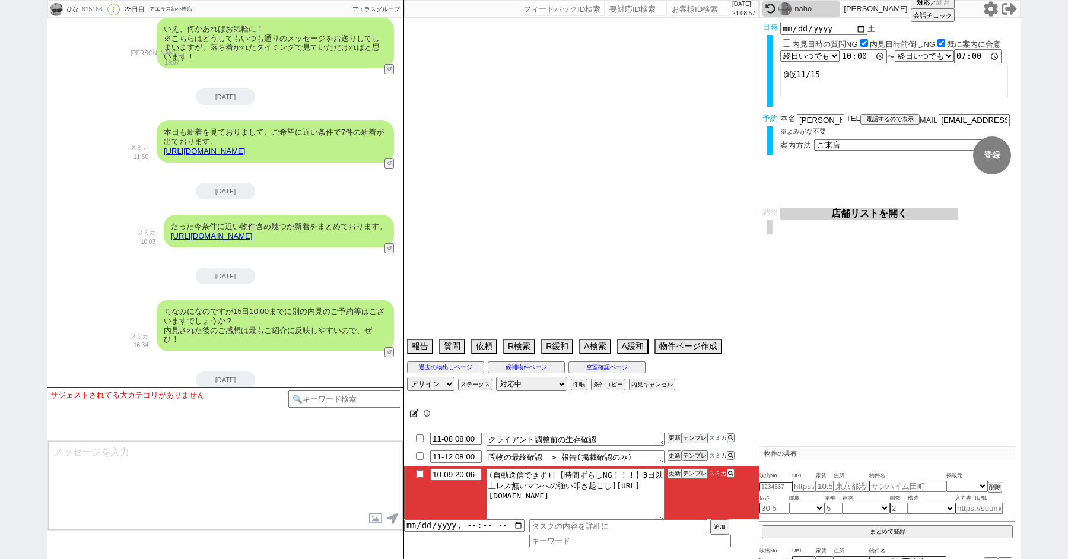
select select "331"
select select "14"
select select "23"
select select "38"
select select "68"
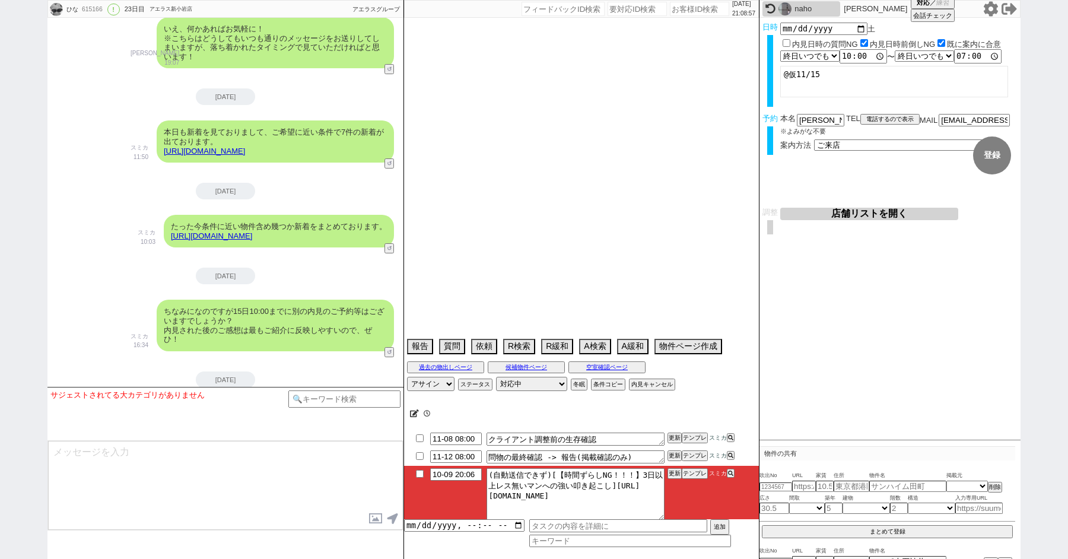
select select "[DATE]"
select select "65"
select select "[DATE]"
select select "59"
select select "[DATE]"
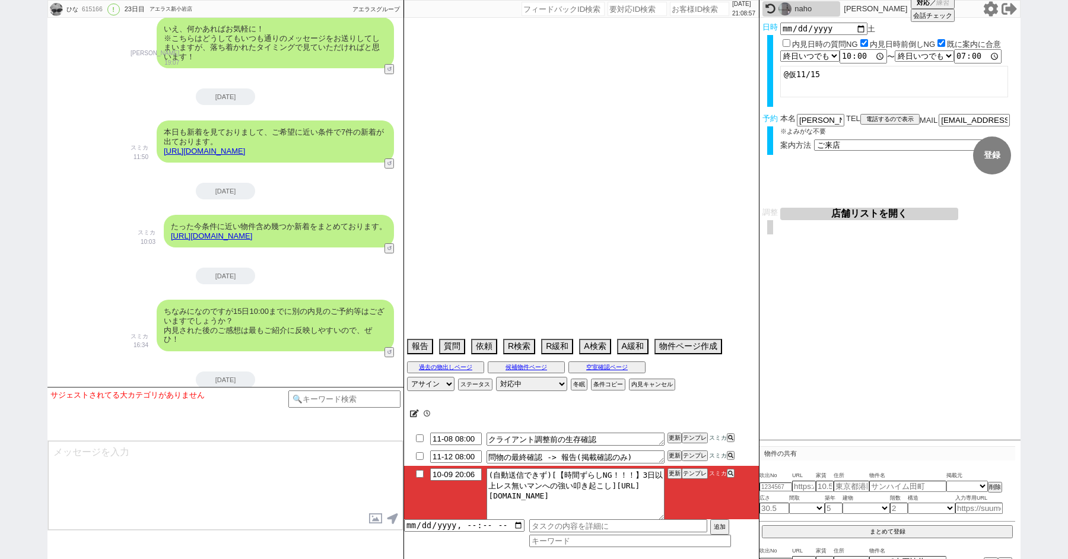
select select "67"
select select "62"
select select "[DATE]"
select select "64"
select select "[DATE]"
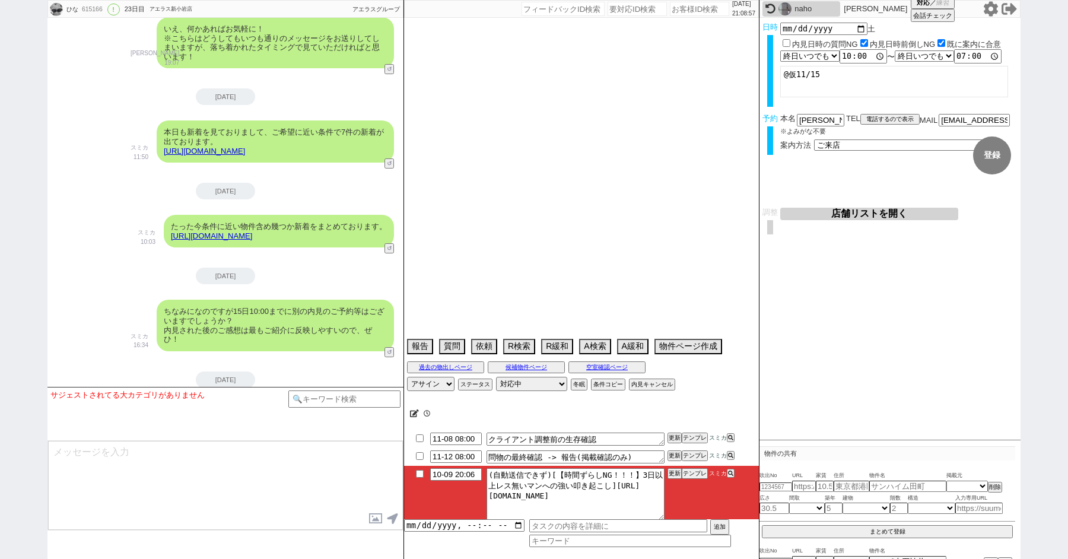
select select "70"
select select "[DATE]"
select select "50"
select select "69"
select select "1656"
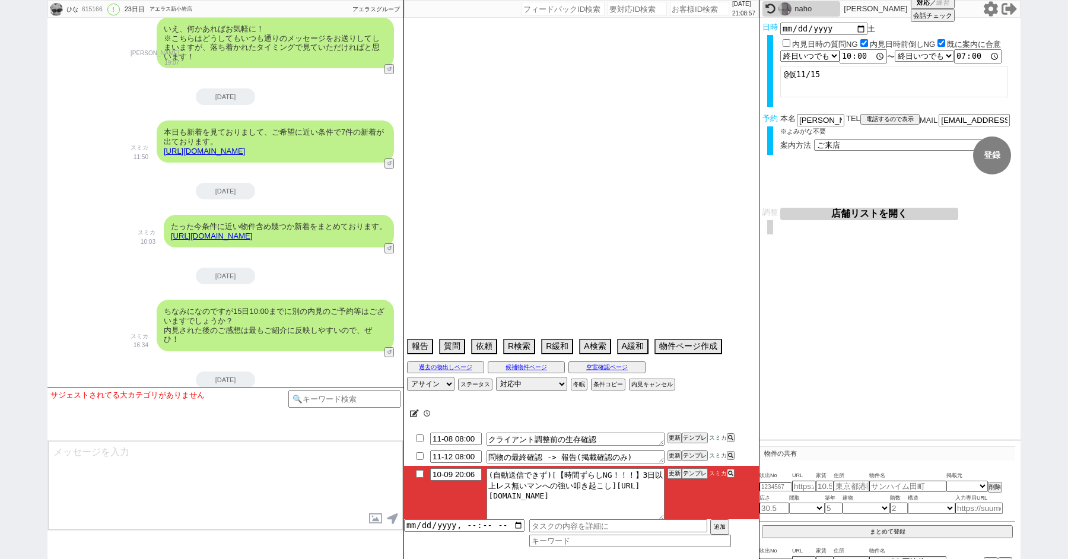
select select "46"
select select "15"
select select "508"
select select "36"
select select "61"
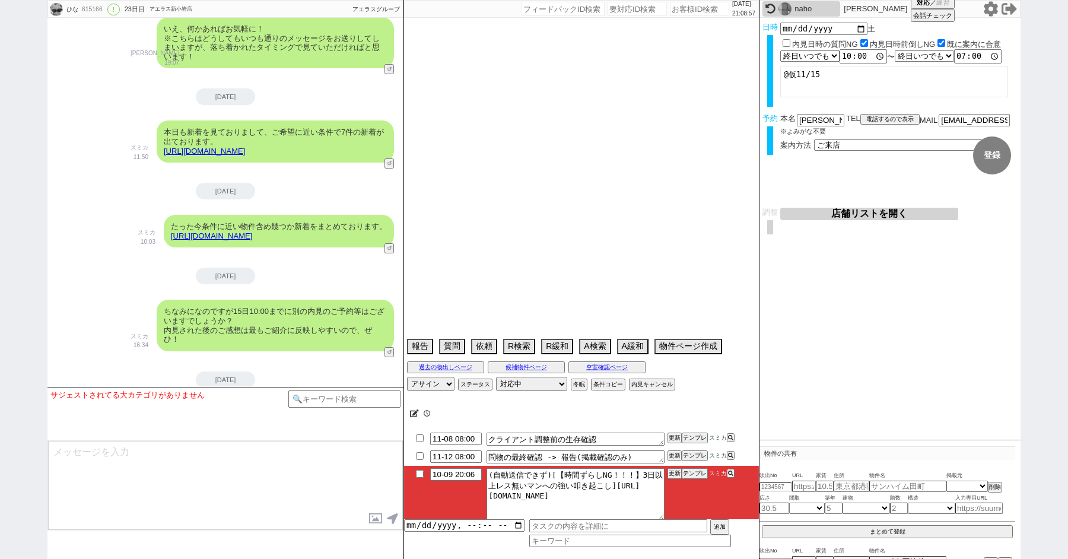
select select "11"
select select "55"
select select "[DATE]"
select select "72"
select select "[DATE]"
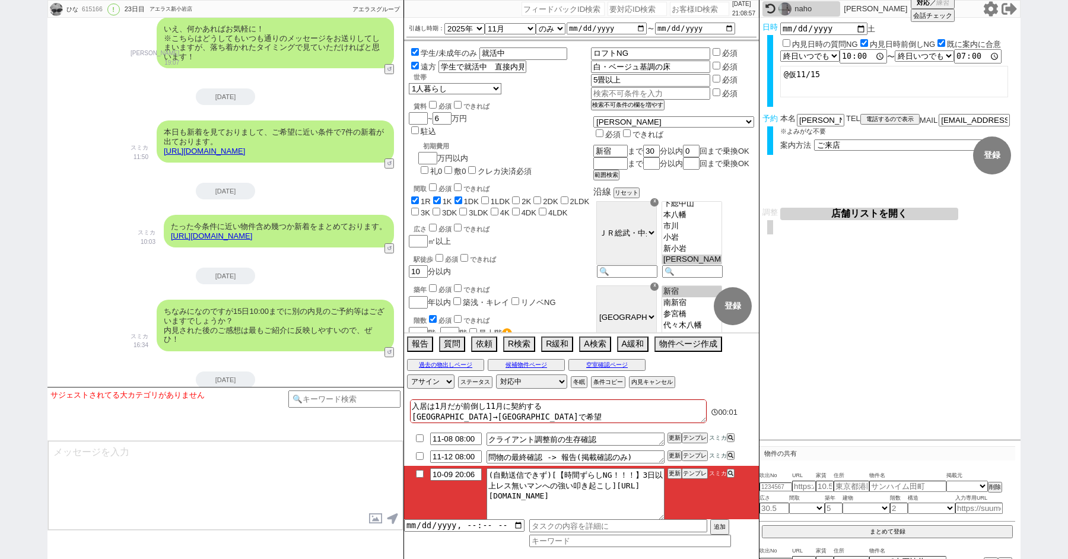
scroll to position [233, 0]
click at [697, 472] on button "テンプレ" at bounding box center [695, 473] width 26 height 8
type textarea "@@【@@メッセージは打たず、以下やってください@@】@@ @@【@@既にテンプレに入っている技は出し尽くしました、新しい技を編み出す必要があるので記述で最強…"
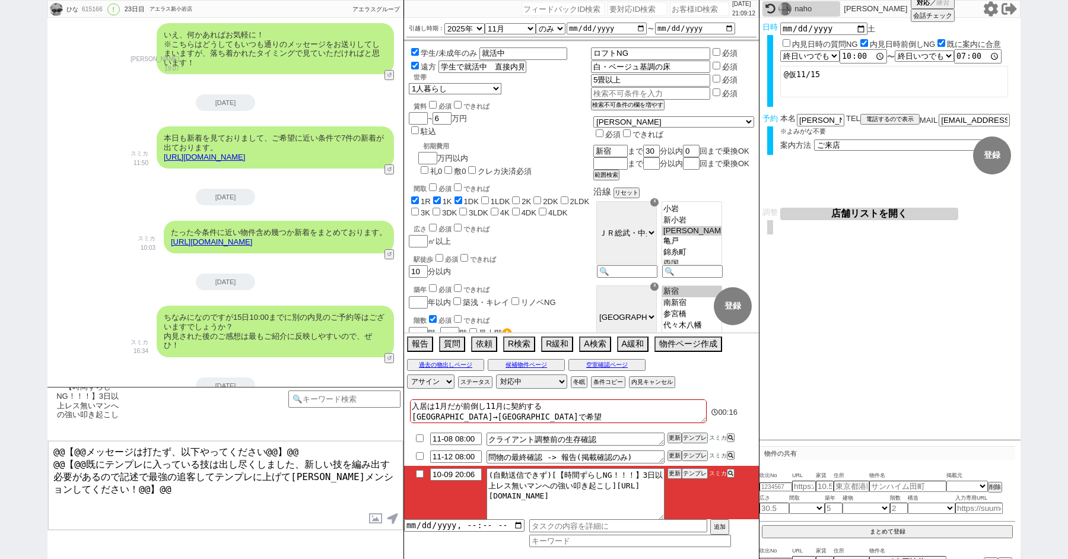
scroll to position [5572, 0]
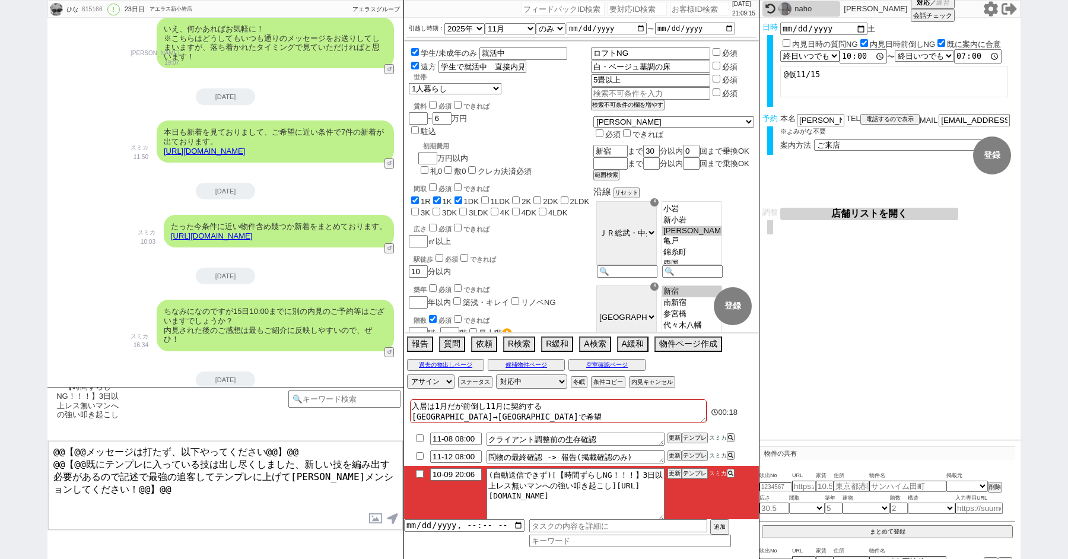
drag, startPoint x: 275, startPoint y: 488, endPoint x: 206, endPoint y: 400, distance: 111.2
click at [206, 400] on div "【時間ずらしNG！！！】3日以上レス無いマンへの強い叩き起こし 過去に送った小カテゴリ !^10日経過条件変更声かけ !^1ヶ月経ちましたが声かけ !^[DA…" at bounding box center [225, 473] width 356 height 172
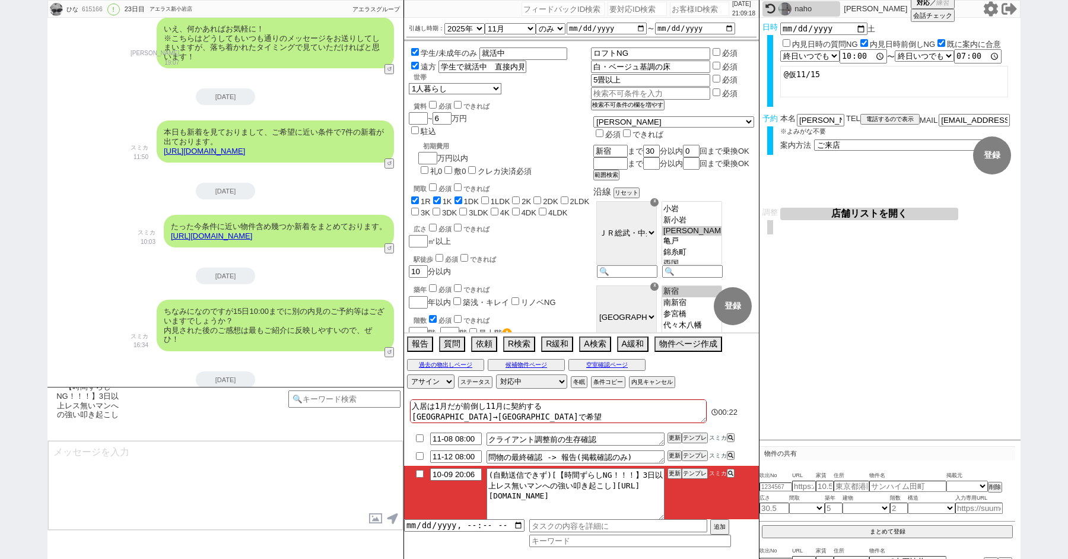
click at [267, 478] on textarea at bounding box center [225, 485] width 355 height 89
type textarea "せ"
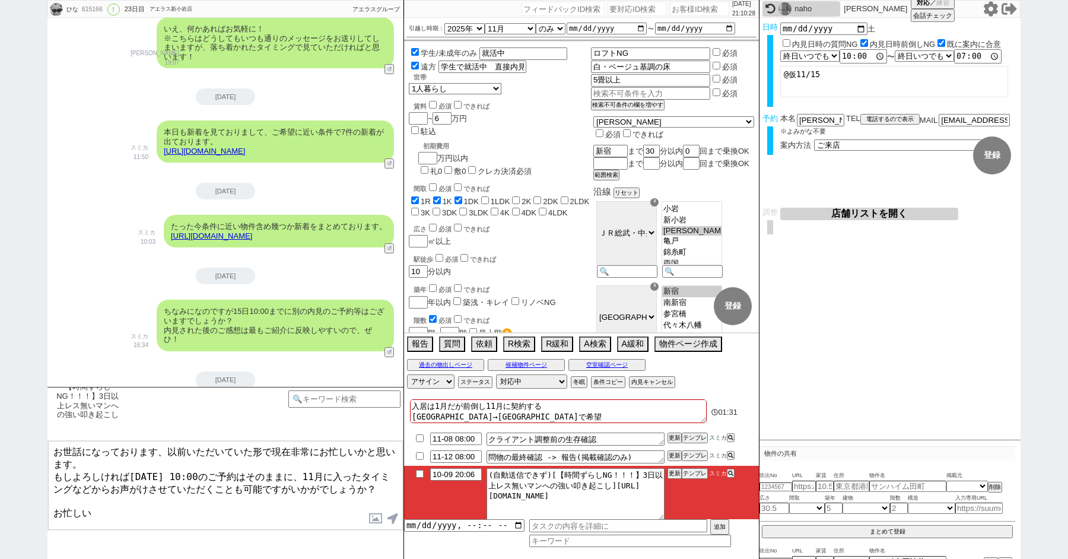
click at [116, 519] on textarea "お世話になっております、以前いただいていた形で現在非常にお忙しいかと思います。 もしよろしければ[DATE] 10:00のご予約はそのままに、11月に入ったタ…" at bounding box center [225, 485] width 355 height 89
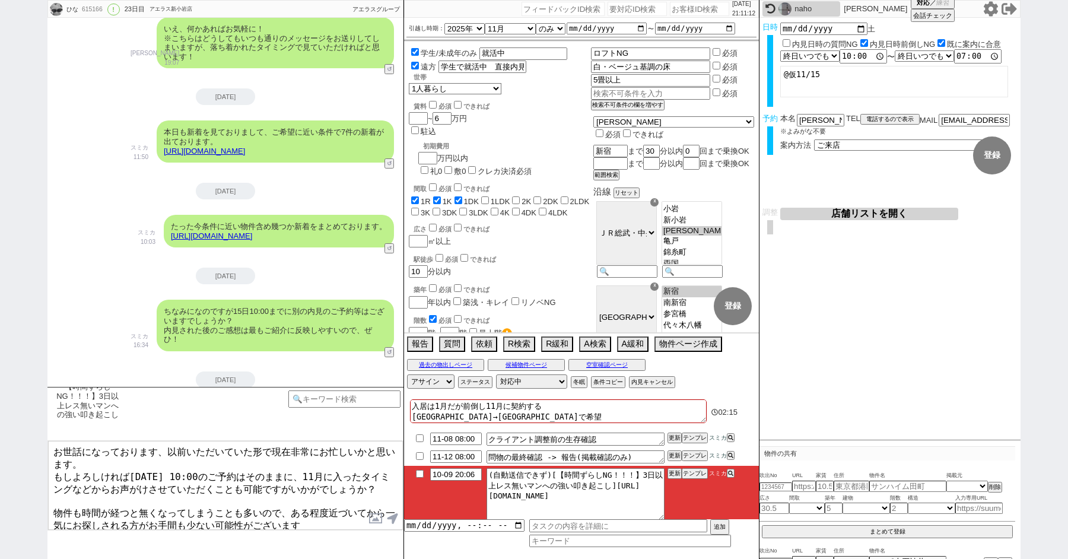
drag, startPoint x: 52, startPoint y: 500, endPoint x: 308, endPoint y: 559, distance: 262.4
click at [308, 558] on div "【時間ずらしNG！！！】3日以上レス無いマンへの強い叩き起こし 中カテゴリを選択 小カテゴリを選択 過去に送った小カテゴリ !^10日経過条件変更声かけ !^…" at bounding box center [225, 473] width 356 height 172
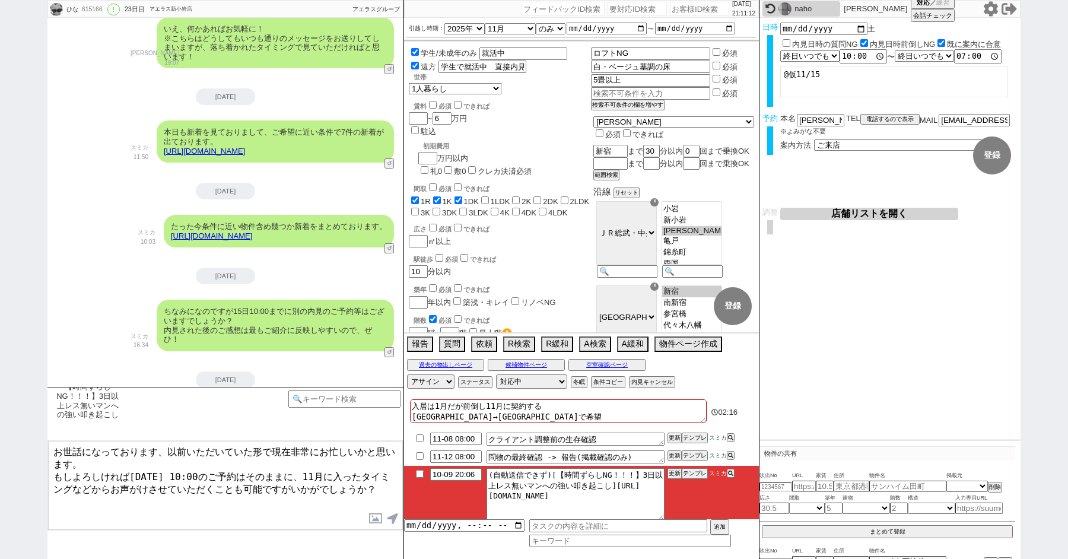
type textarea "お世話になっております、以前いただいていた形で現在非常にお忙しいかと思います。 もしよろしければ[DATE] 10:00のご予約はそのままに、11月に入ったタ…"
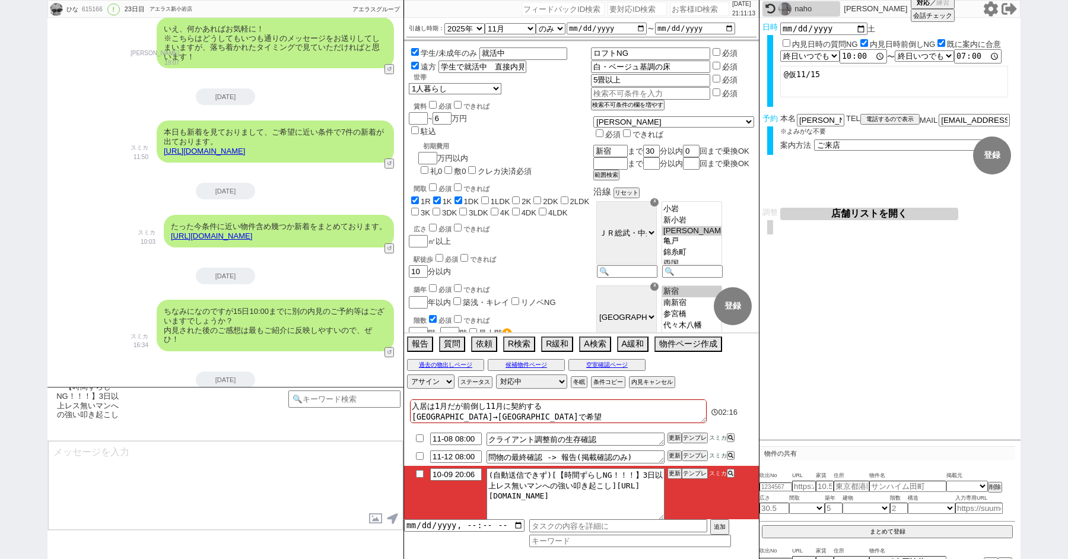
scroll to position [5685, 0]
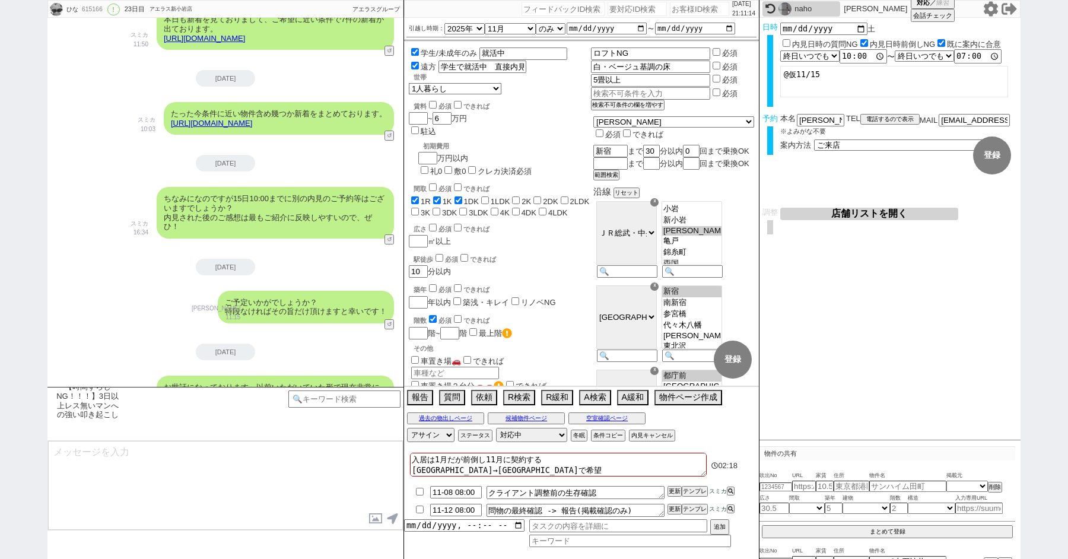
click at [194, 469] on textarea at bounding box center [225, 485] width 355 height 89
paste textarea "物件も時間が経つと無くなってしまうことも多いので、ある程度近づいてから一気にお探しされる方がお手間も少ない可能性がございます"
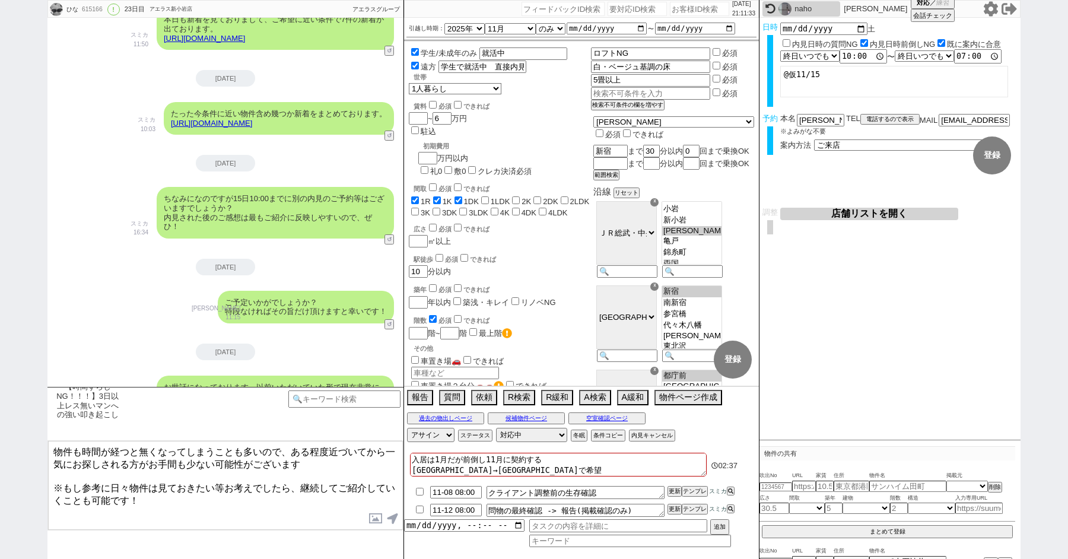
type textarea "物件も時間が経つと無くなってしまうことも多いので、ある程度近づいてから一気にお探しされる方がお手間も少ない可能性がございます ※もし参考に日々物件は見ておきた…"
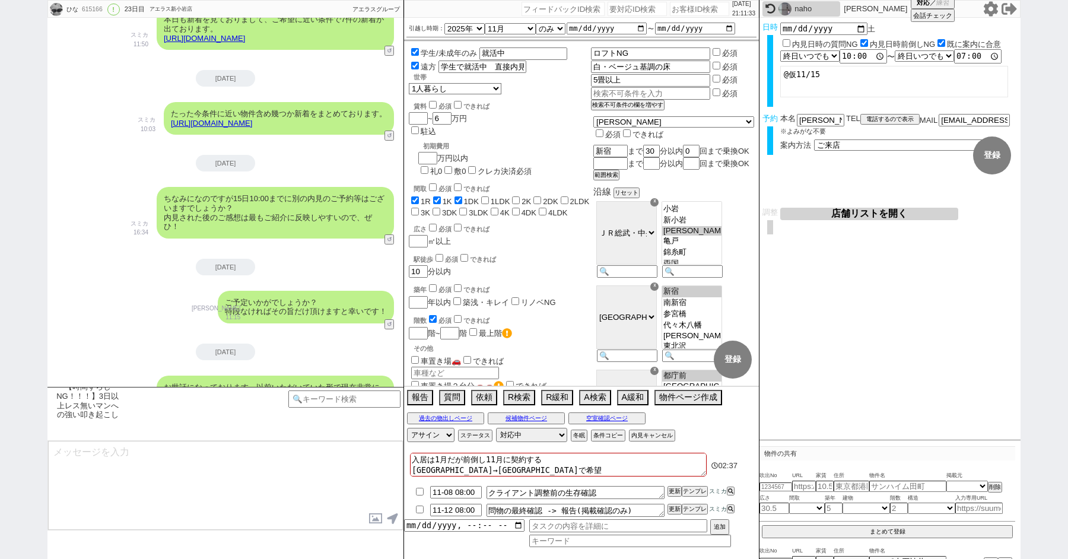
scroll to position [5767, 0]
